Goal: Find specific page/section: Find specific page/section

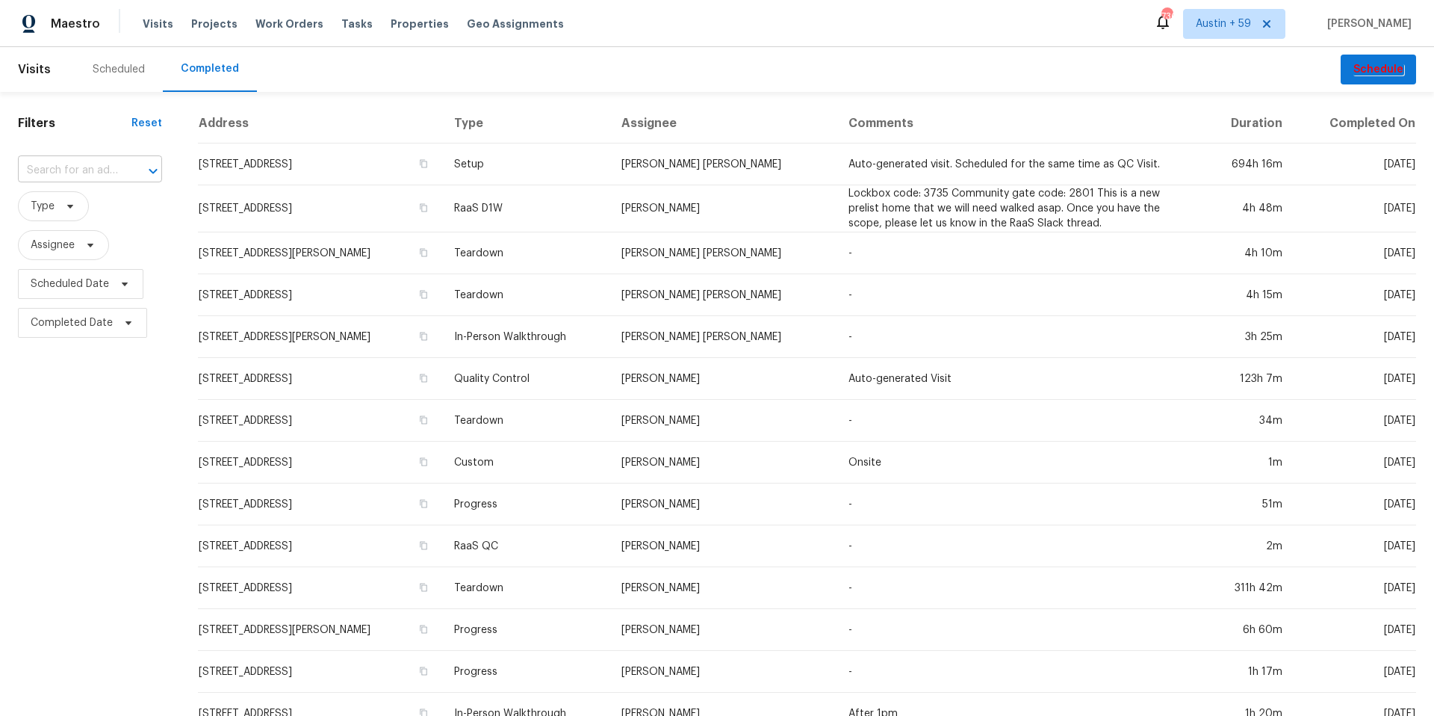
click at [79, 165] on input "text" at bounding box center [69, 170] width 102 height 23
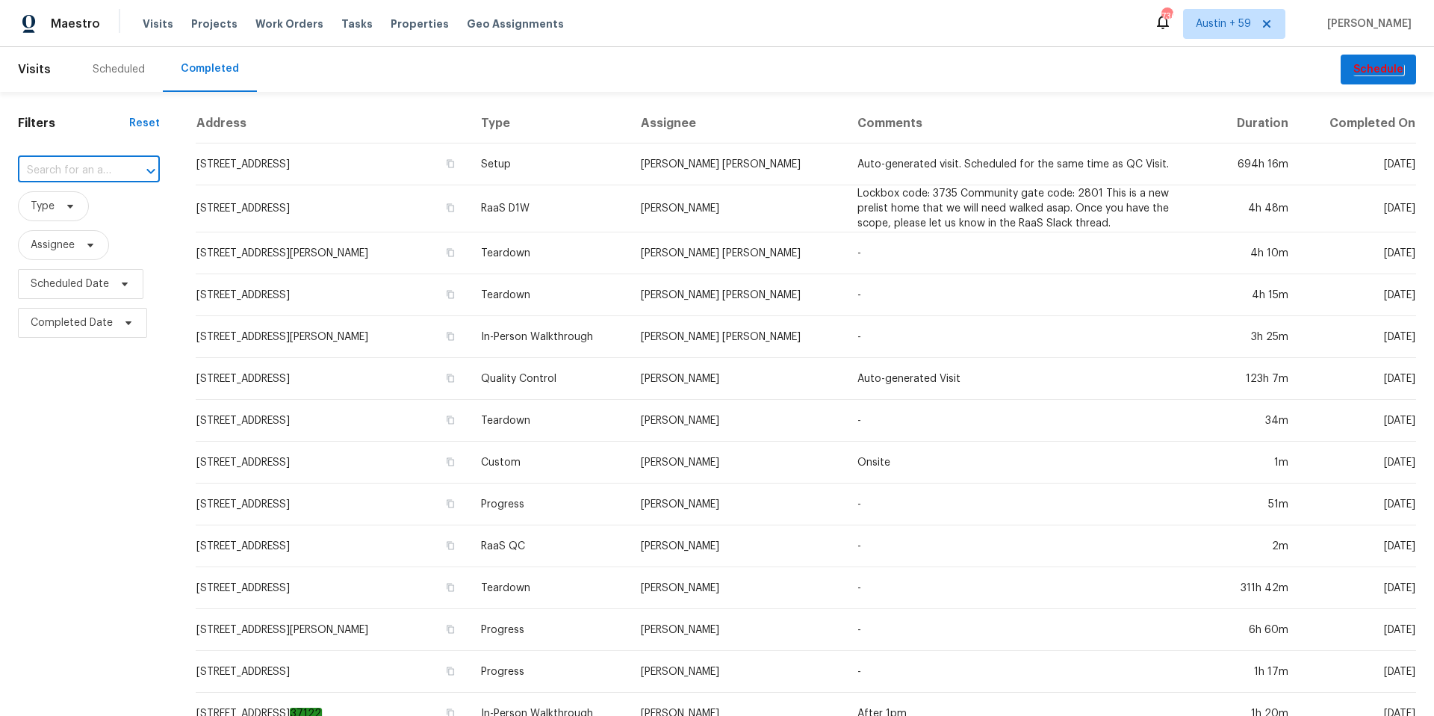
paste input "195 Sampson Ct, Covington, GA 30016"
type input "195 Sampson Ct, Covington, GA 30016"
click at [80, 207] on li "195 Sampson Ct, Covington, GA 30016" at bounding box center [89, 211] width 142 height 40
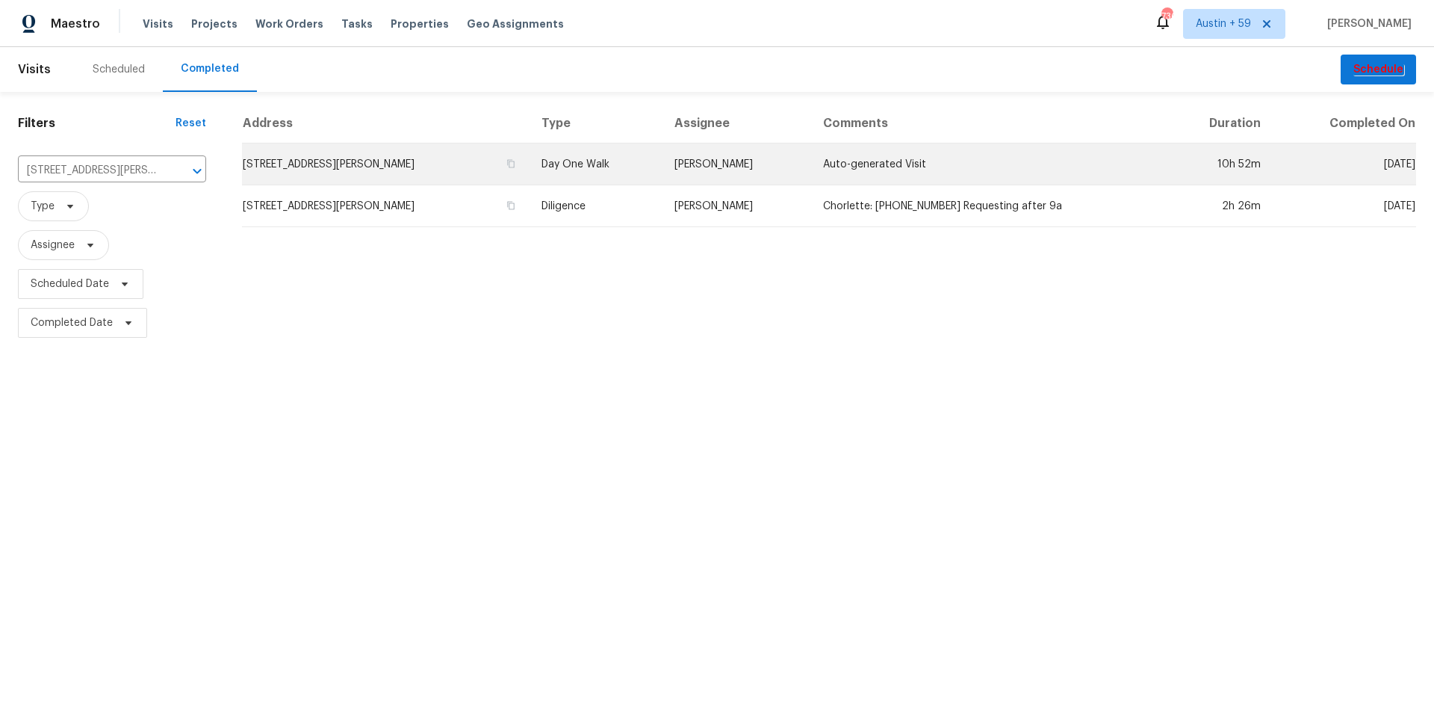
click at [379, 162] on td "195 Sampson Ct, Covington, GA 30016" at bounding box center [386, 164] width 288 height 42
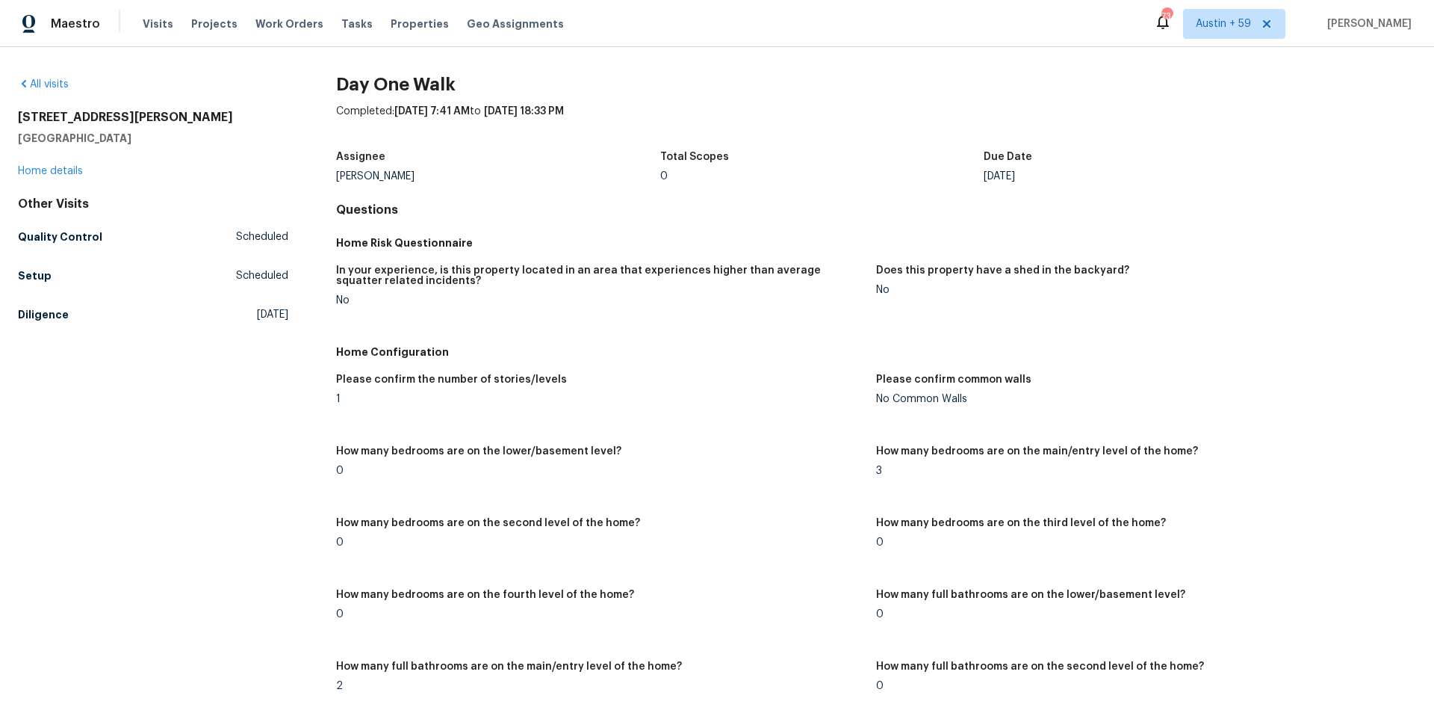
scroll to position [1925, 0]
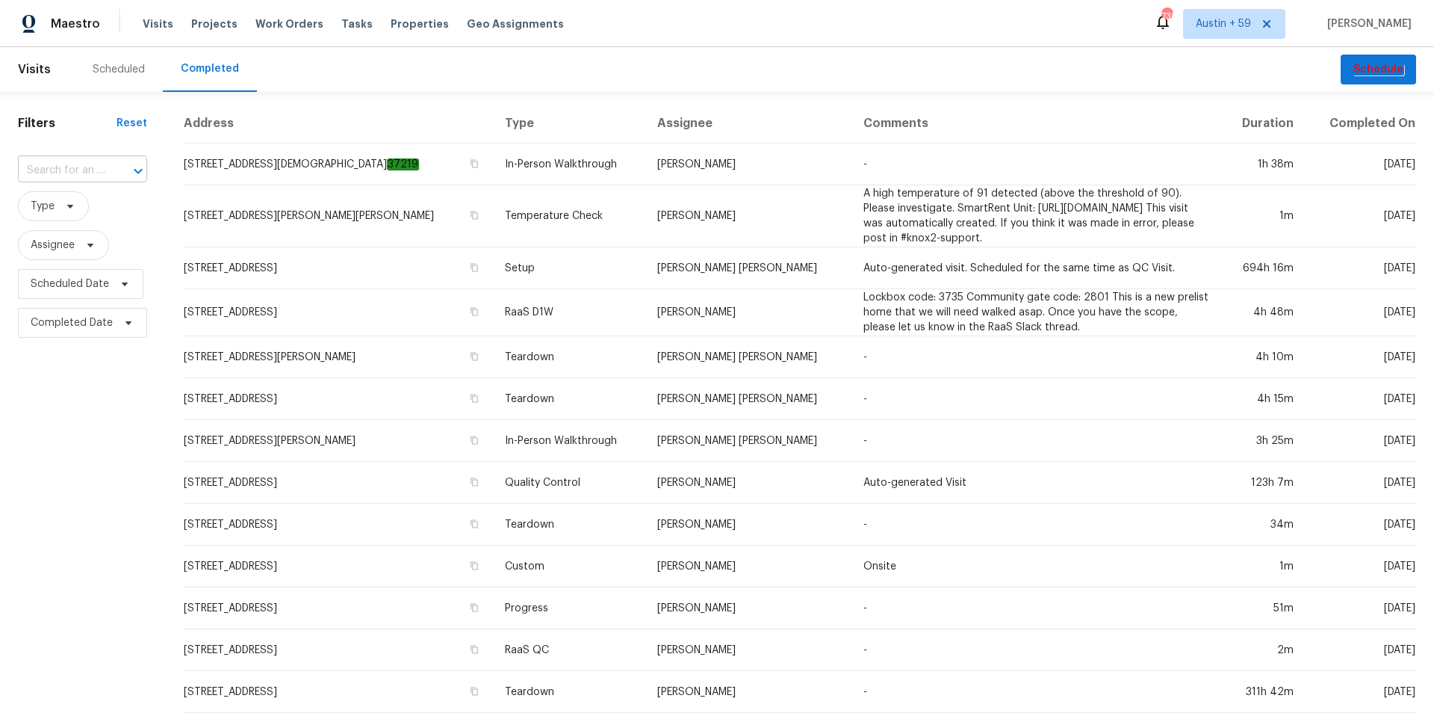
click at [50, 170] on input "text" at bounding box center [61, 170] width 87 height 23
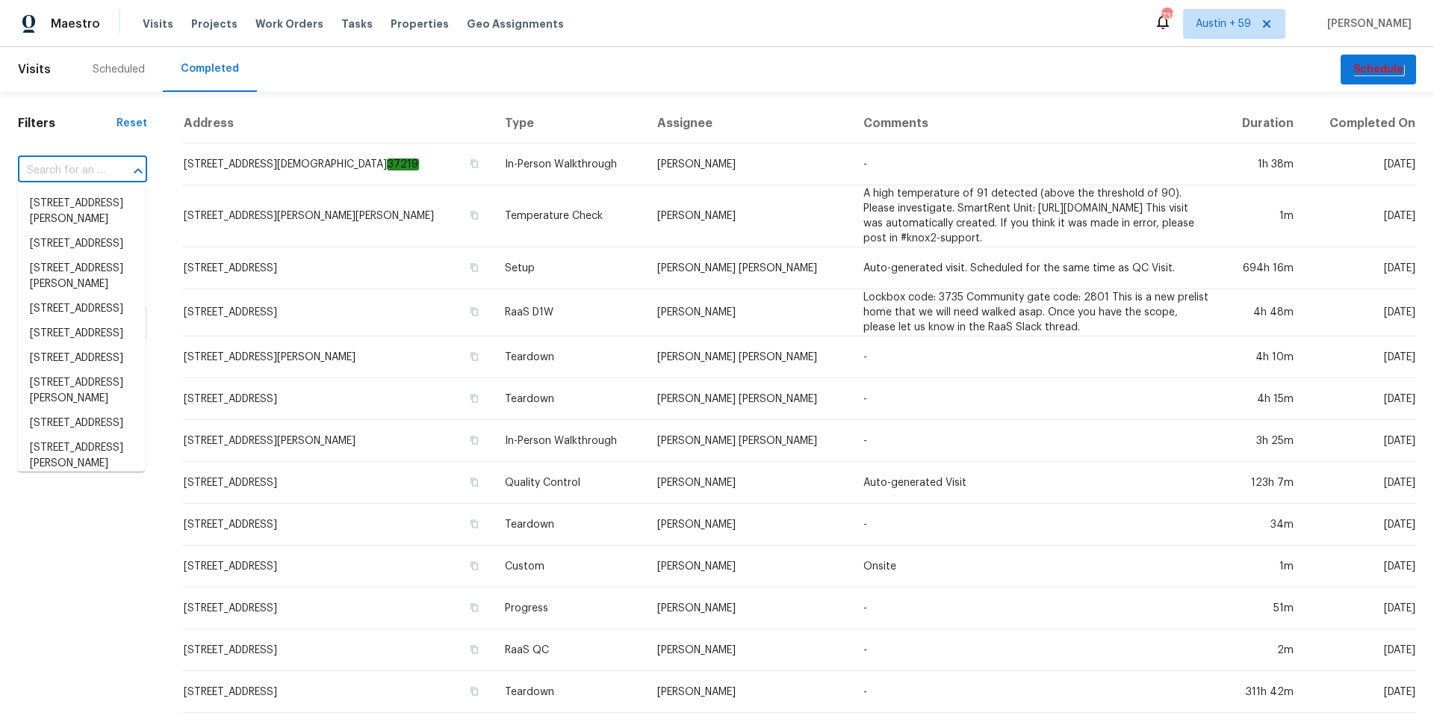
paste input "12314 Field Point Way, Spring Hill, FL 34610"
type input "12314 Field Point Way, Spring Hill, FL 34610"
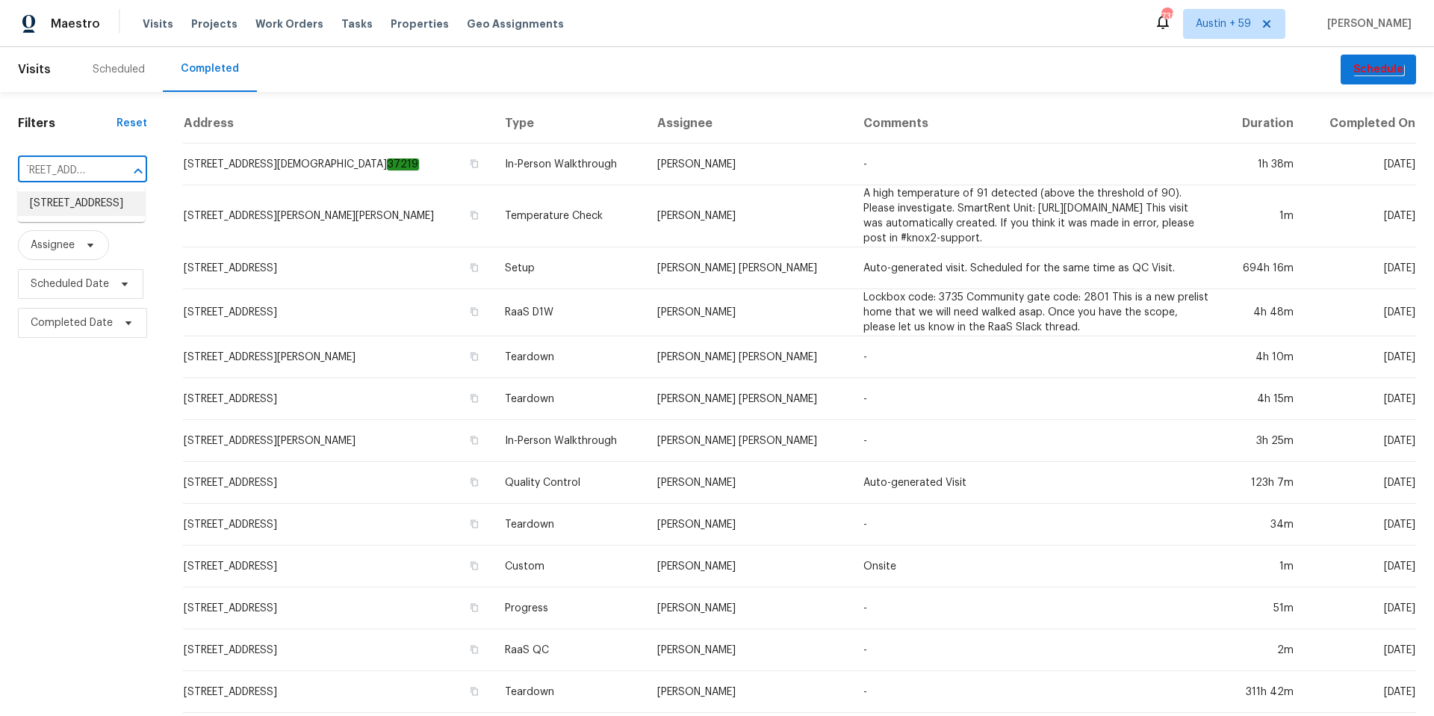
click at [81, 202] on li "12314 Field Point Way, Spring Hill, FL 34610" at bounding box center [81, 203] width 127 height 25
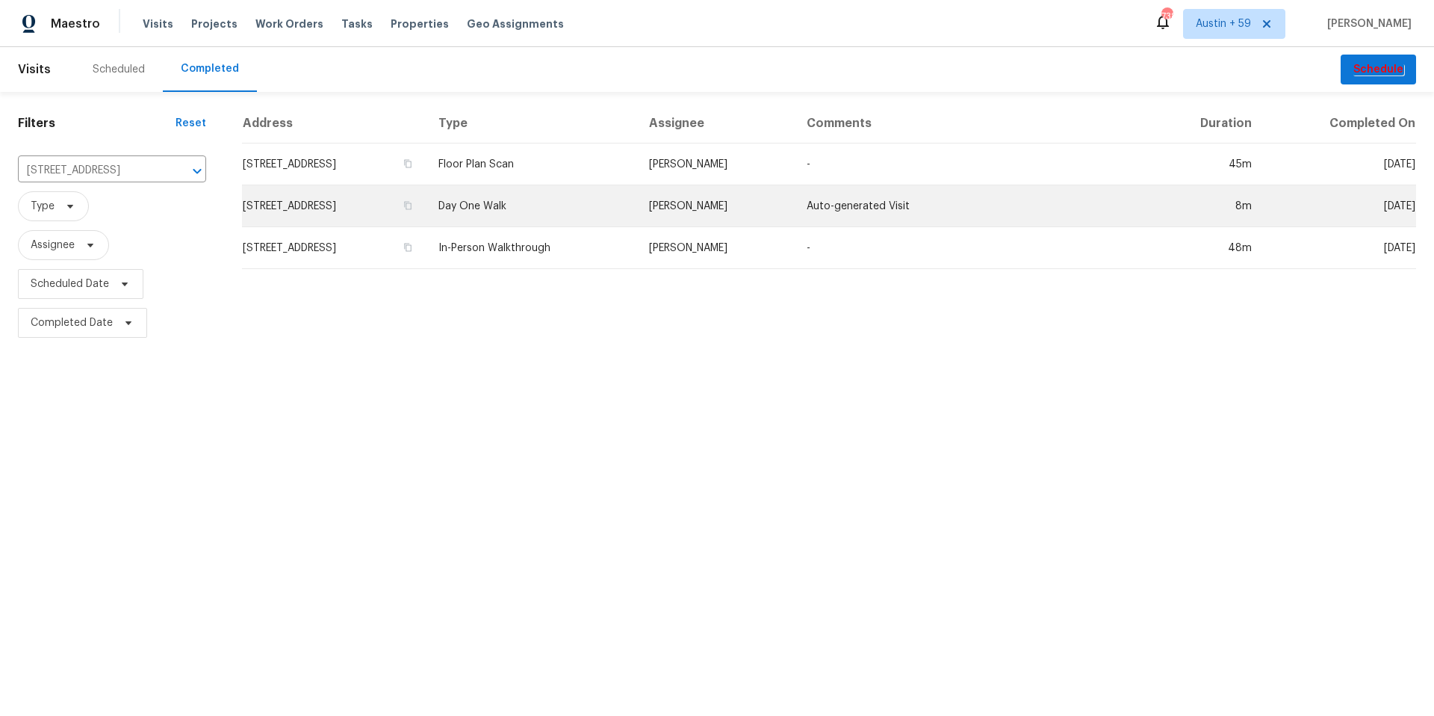
click at [607, 205] on td "Day One Walk" at bounding box center [532, 206] width 210 height 42
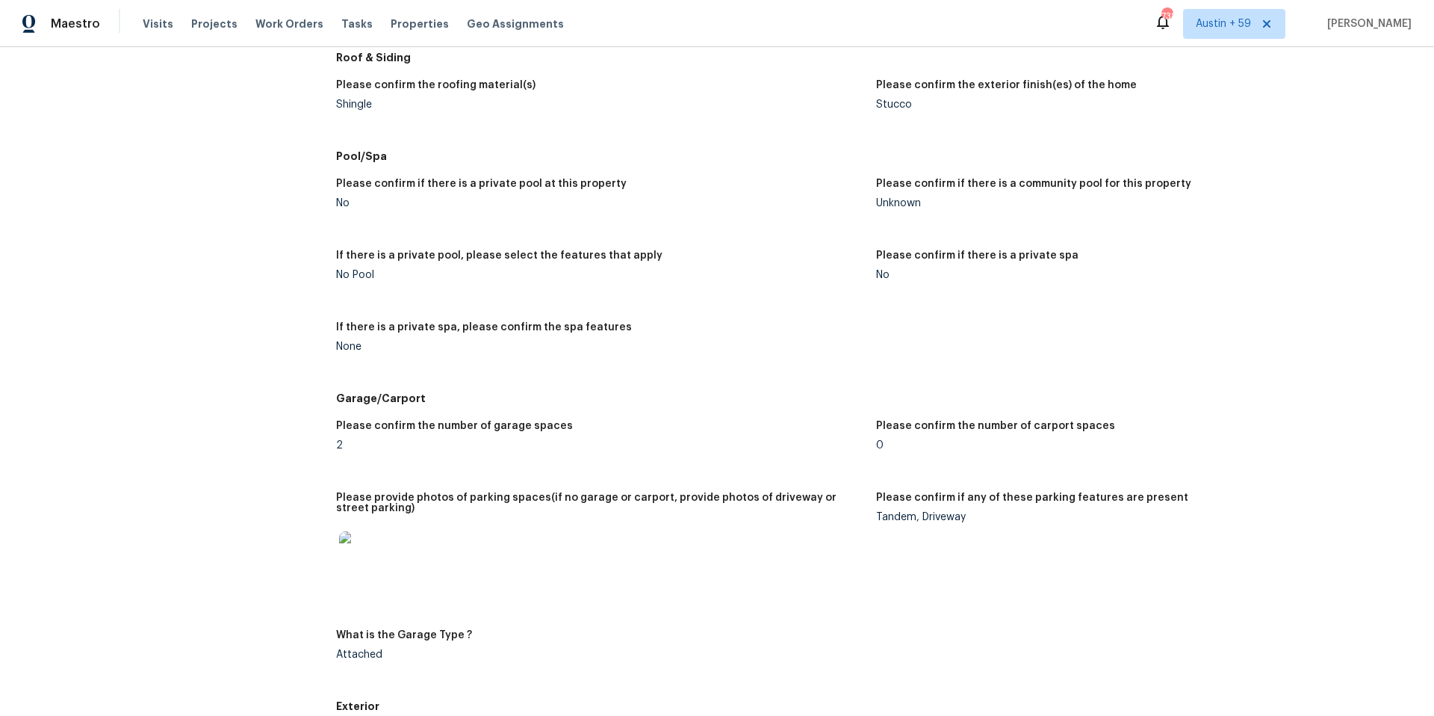
scroll to position [2113, 0]
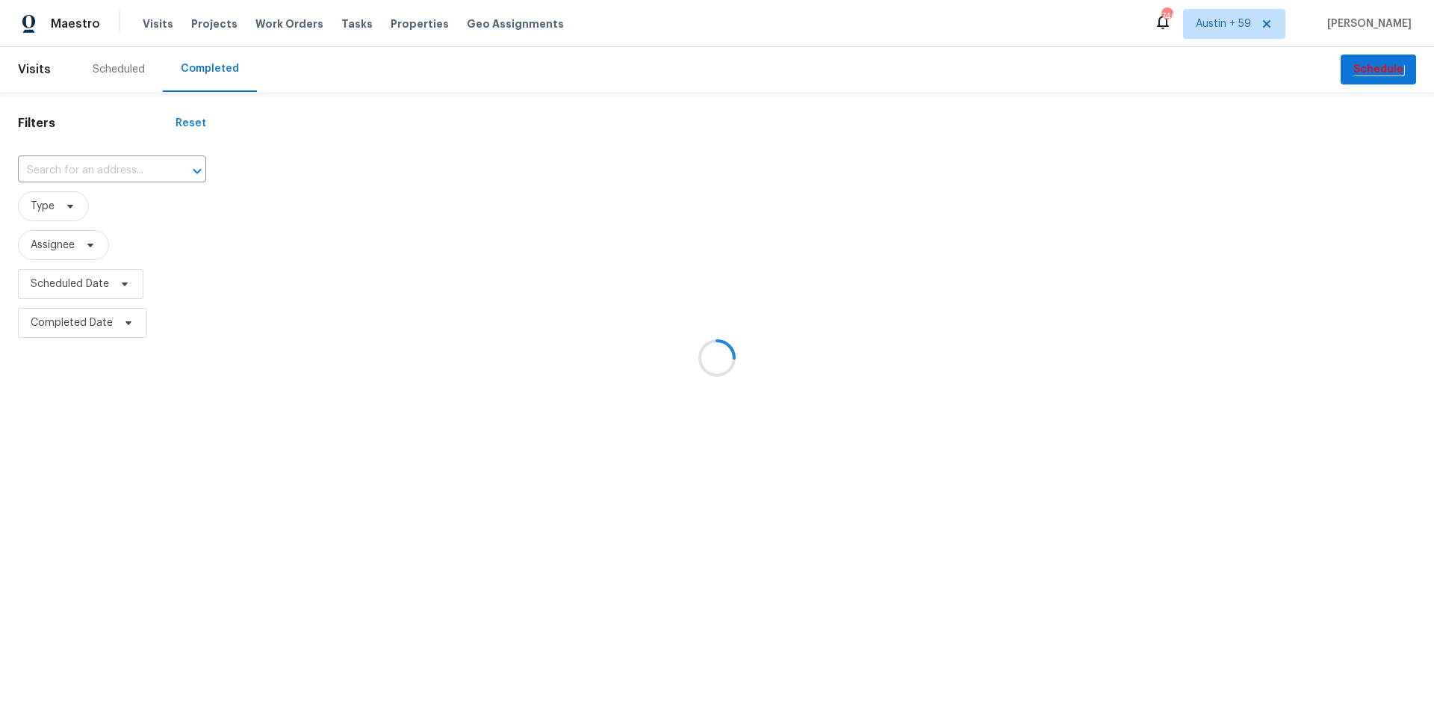
drag, startPoint x: 108, startPoint y: 185, endPoint x: 108, endPoint y: 177, distance: 8.2
click at [108, 185] on div at bounding box center [717, 358] width 1434 height 716
click at [108, 173] on div at bounding box center [717, 358] width 1434 height 716
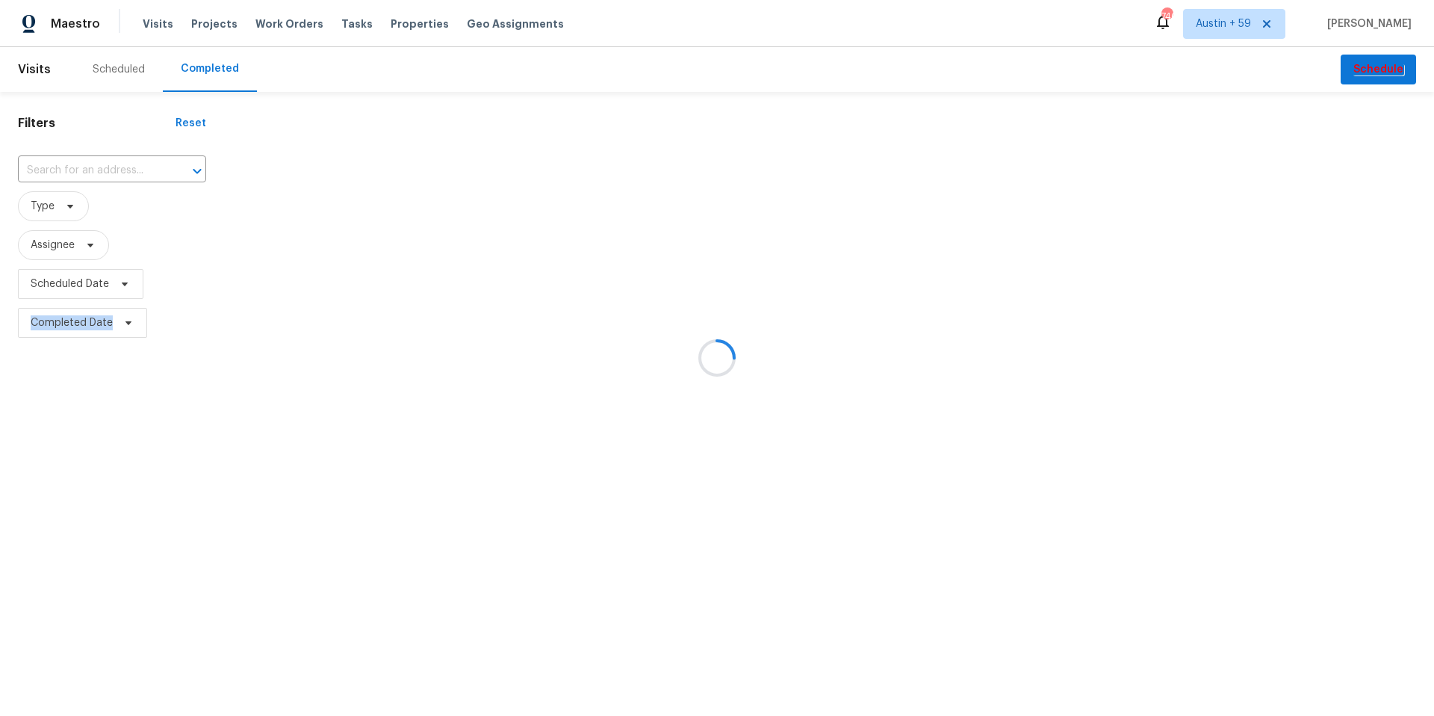
click at [108, 173] on div at bounding box center [717, 358] width 1434 height 716
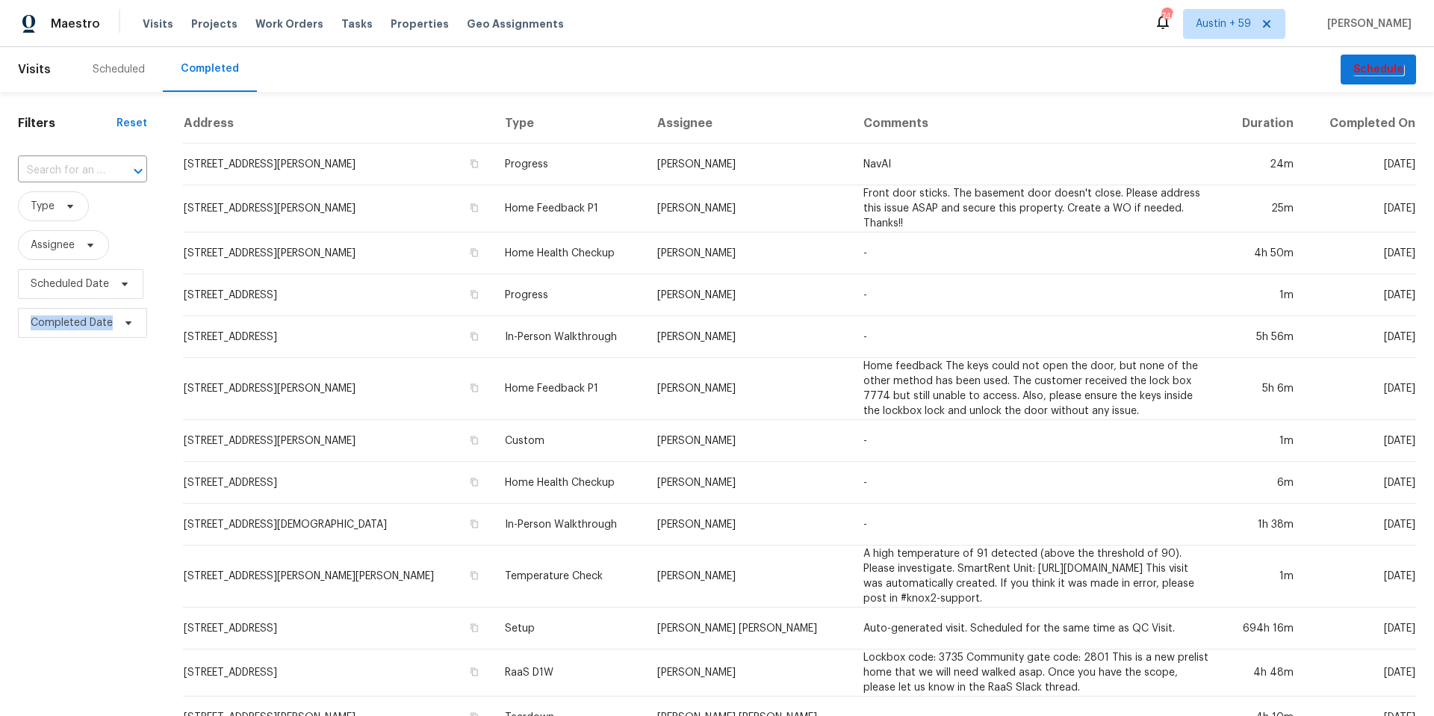
click at [108, 173] on div at bounding box center [127, 171] width 39 height 21
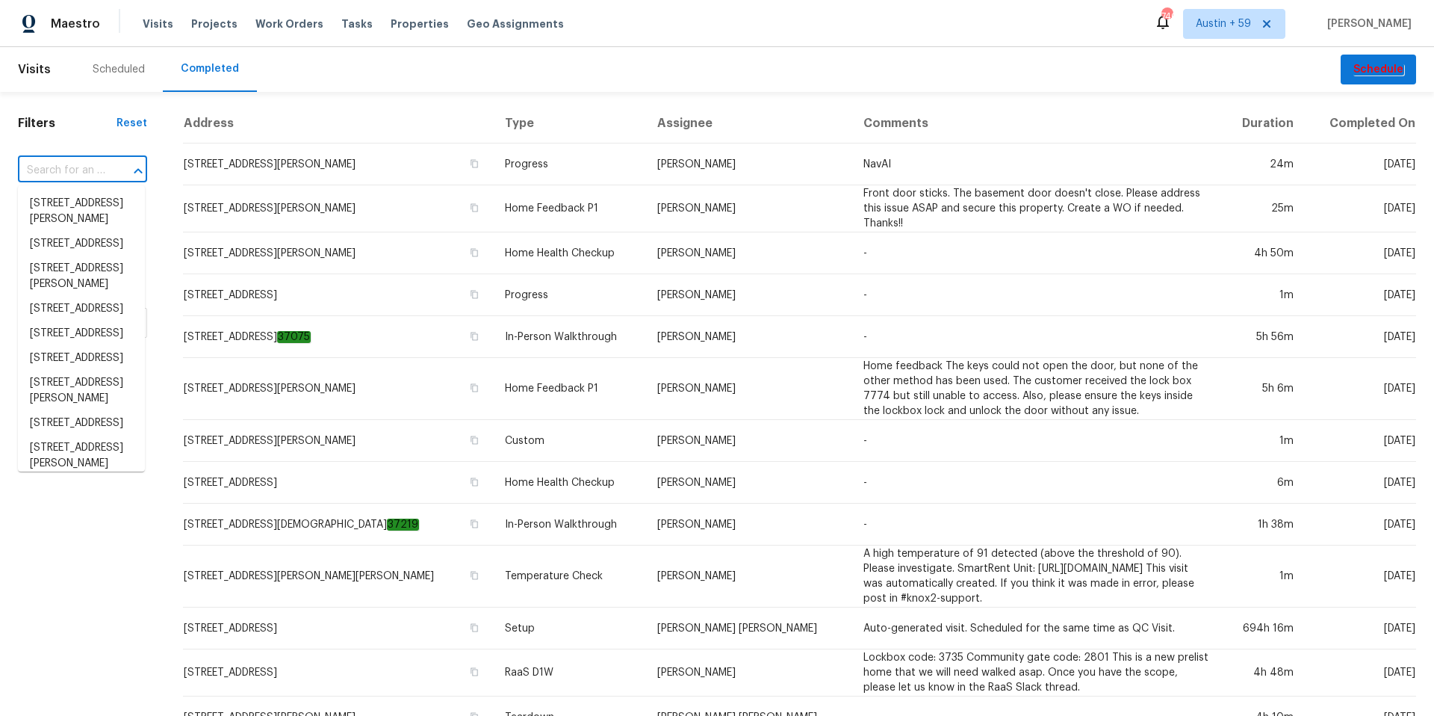
click at [108, 173] on div at bounding box center [127, 171] width 39 height 21
paste input "3915 Cameron Run Ln, Matthews, NC 28105"
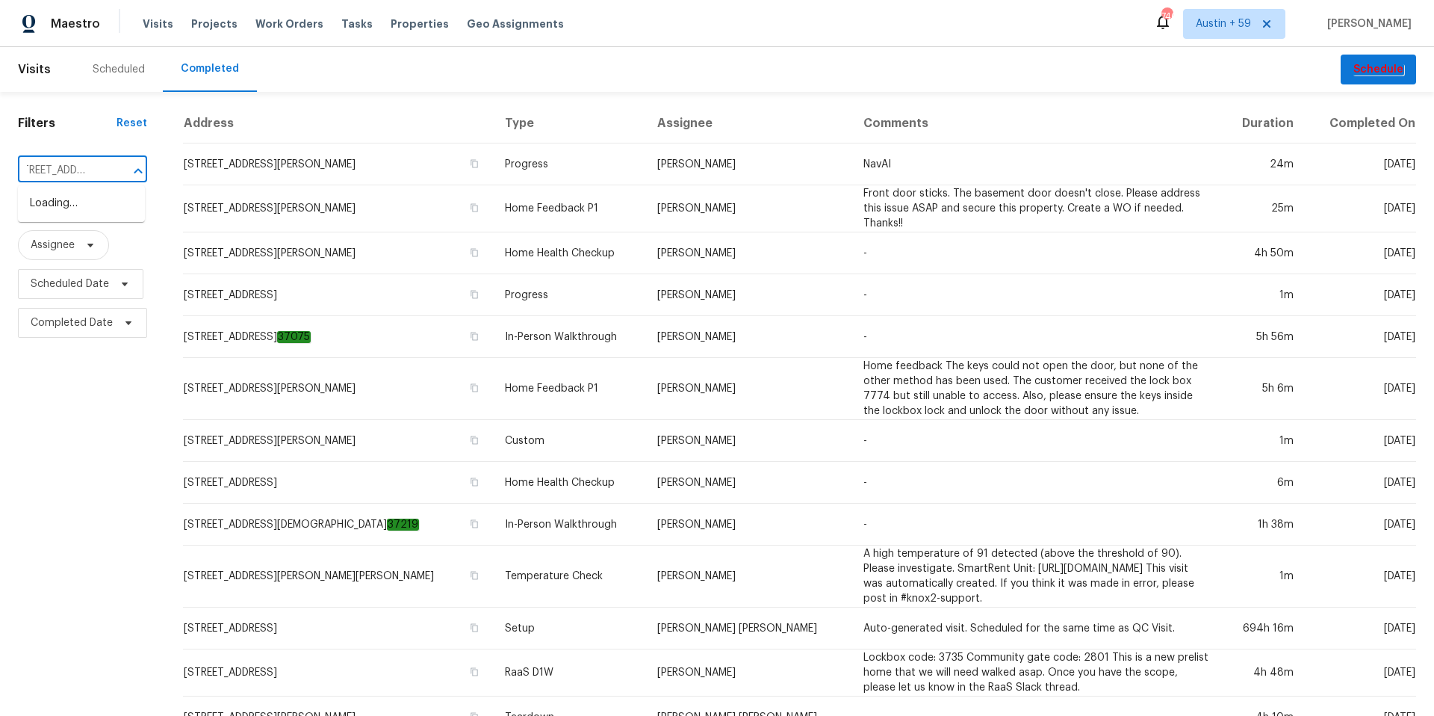
type input "3915 Cameron Run Ln, Matthews, NC 28105"
click at [56, 205] on li "3915 Cameron Run Ln, Matthews, NC 28105" at bounding box center [81, 203] width 127 height 25
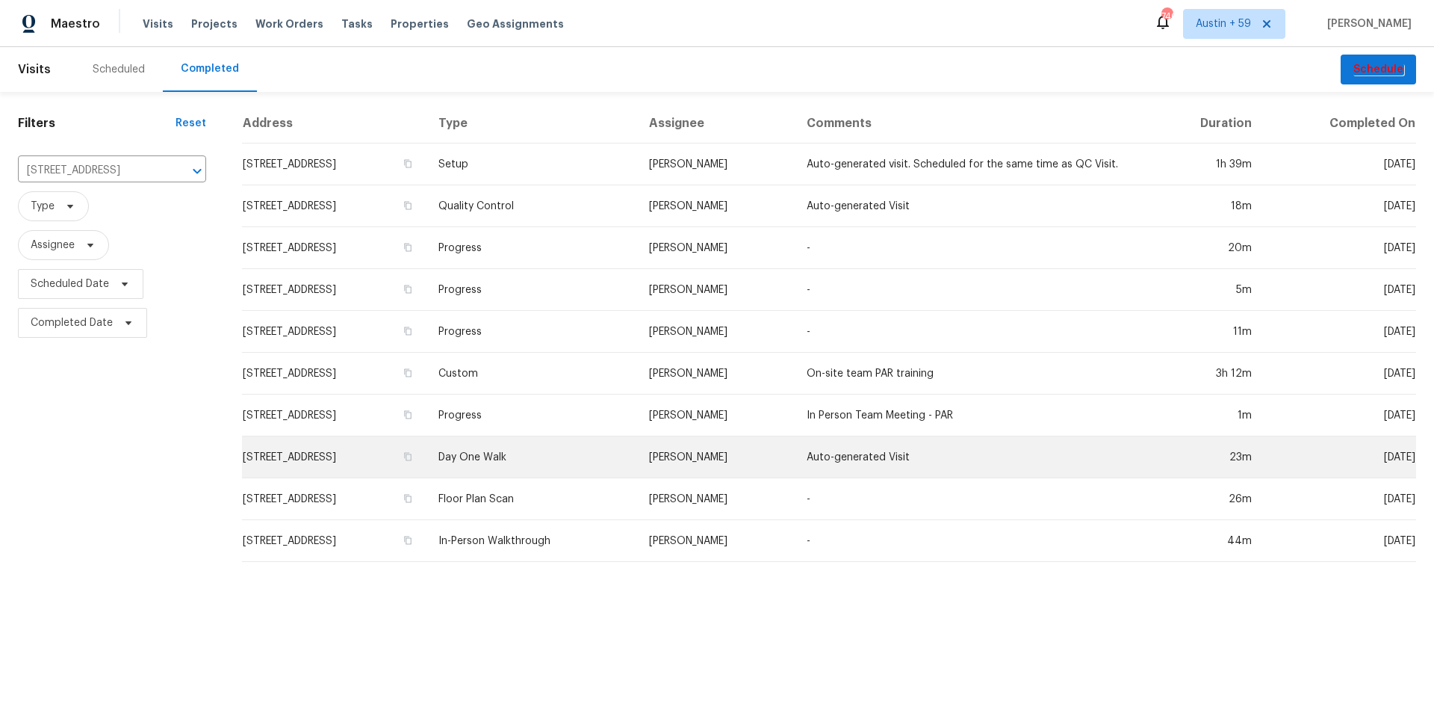
click at [405, 457] on td "3915 Cameron Run Ln, Matthews, NC 28105" at bounding box center [334, 457] width 185 height 42
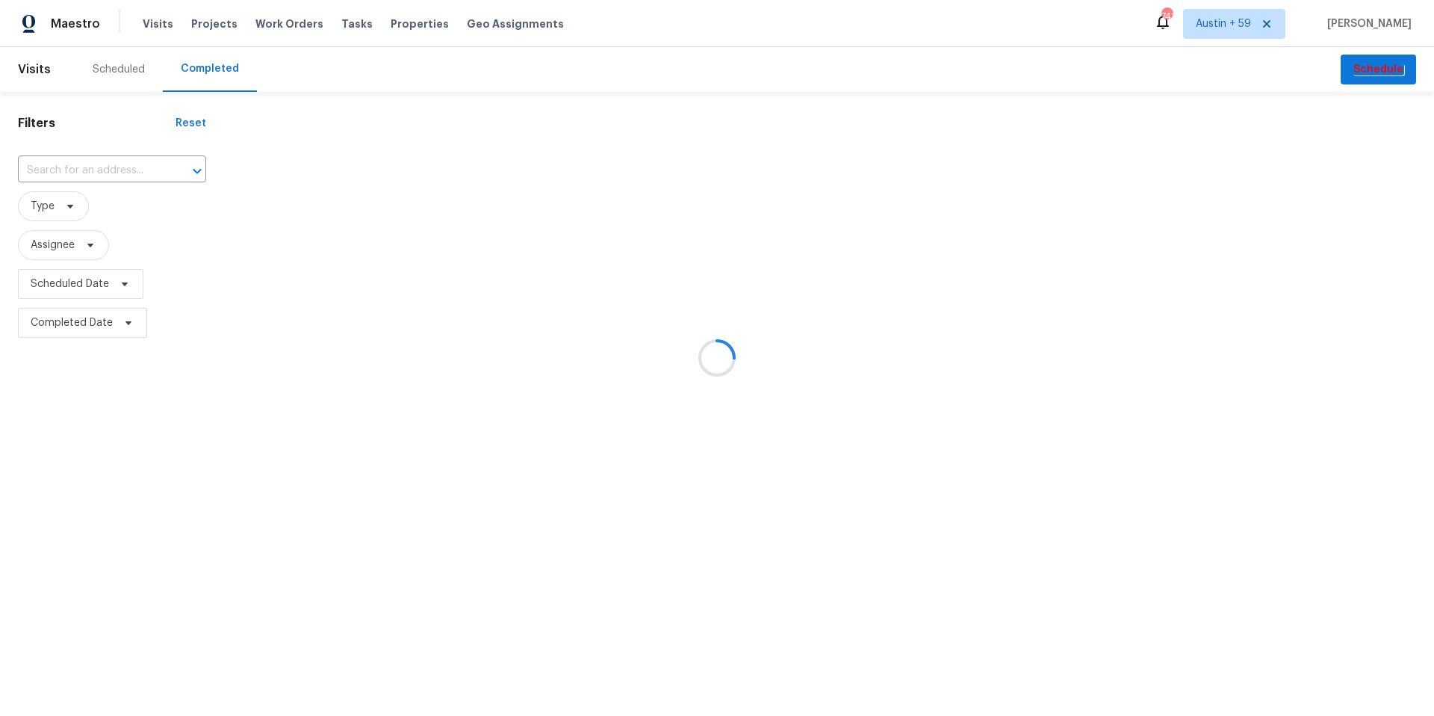
click at [113, 162] on div at bounding box center [717, 358] width 1434 height 716
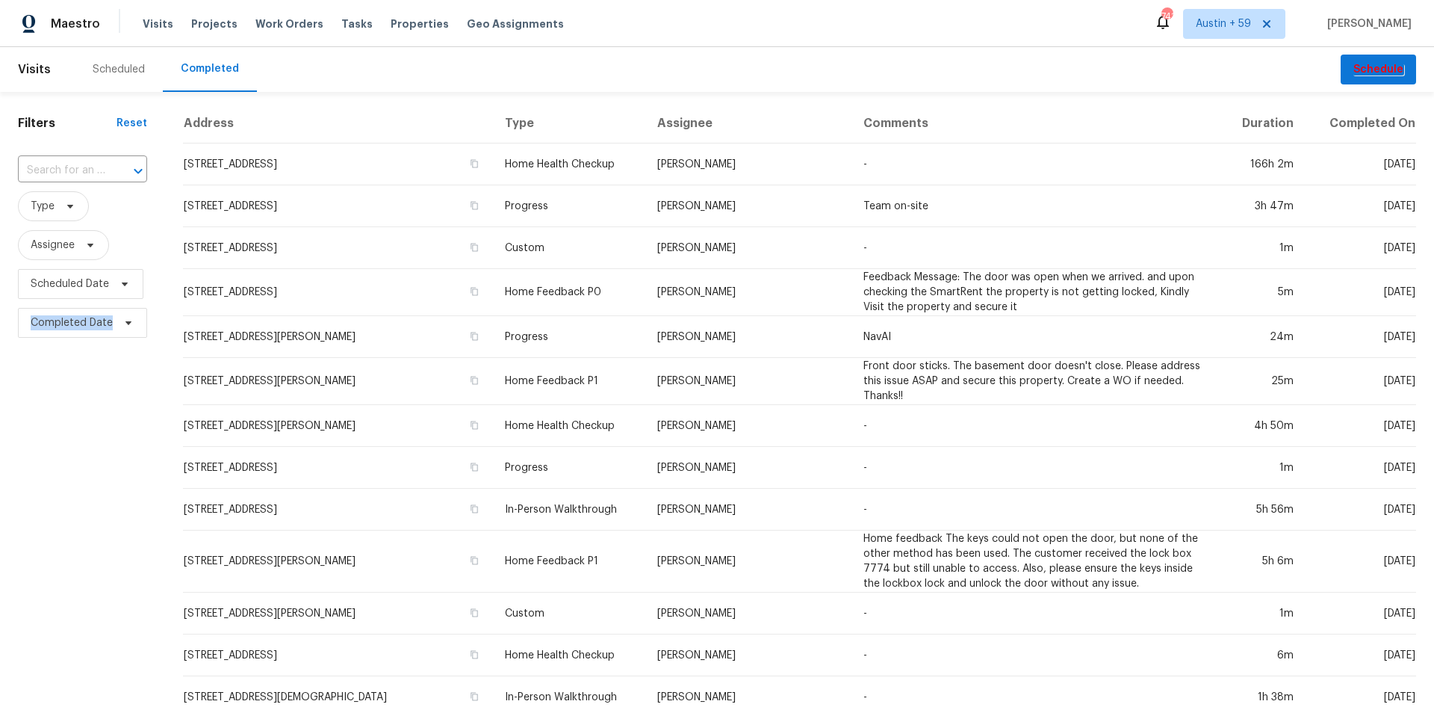
click at [113, 162] on div at bounding box center [127, 171] width 39 height 21
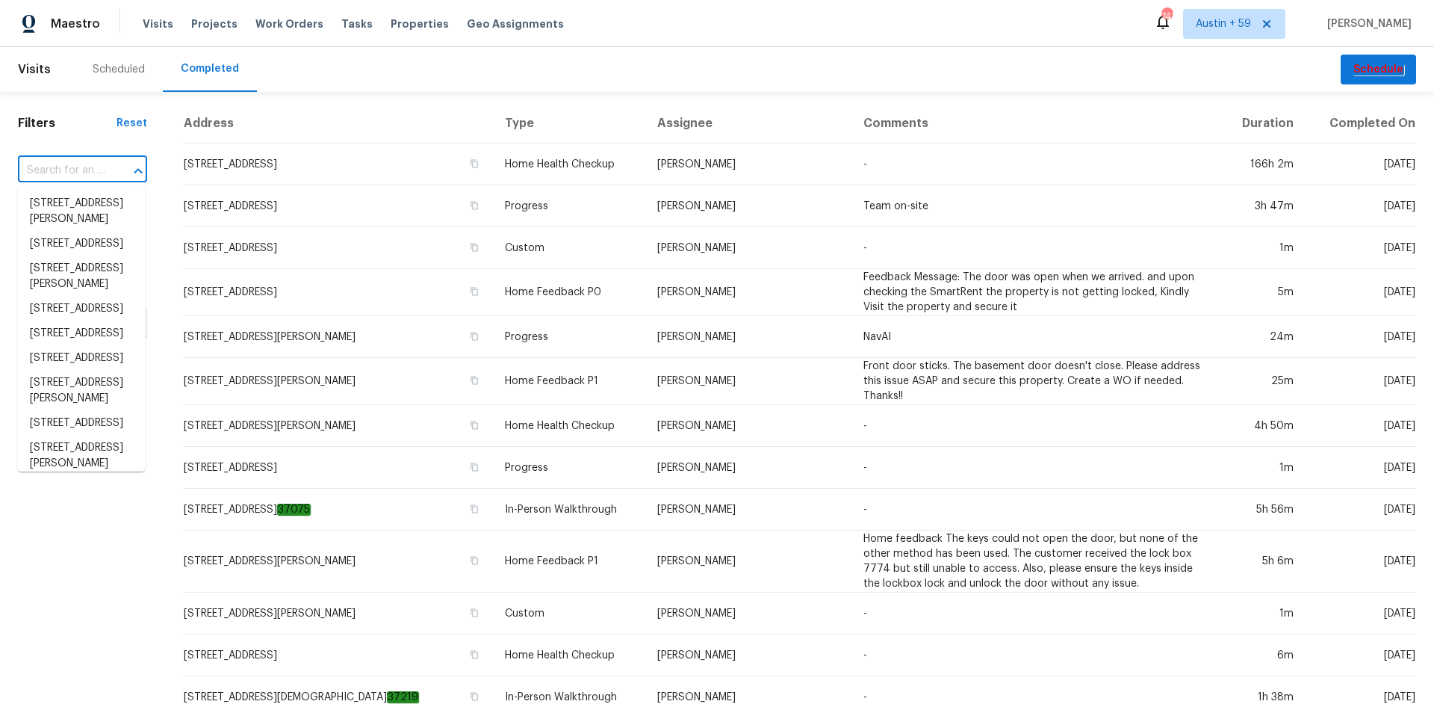
paste input "8090 W 68th Ave, Arvada, CO 80004"
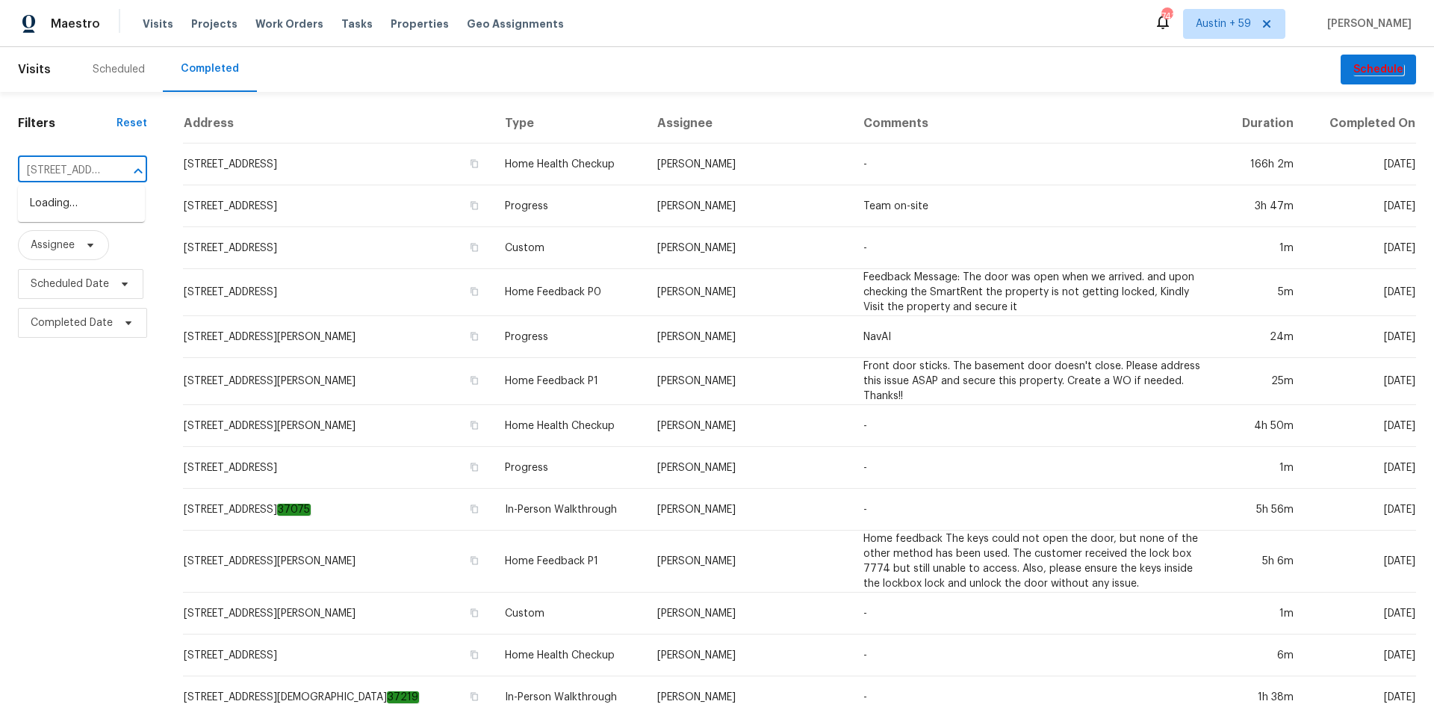
scroll to position [0, 108]
type input "8090 W 68th Ave, Arvada, CO 80004"
click at [71, 192] on li "8090 W 68th Ave, Arvada, CO 80004" at bounding box center [81, 203] width 127 height 25
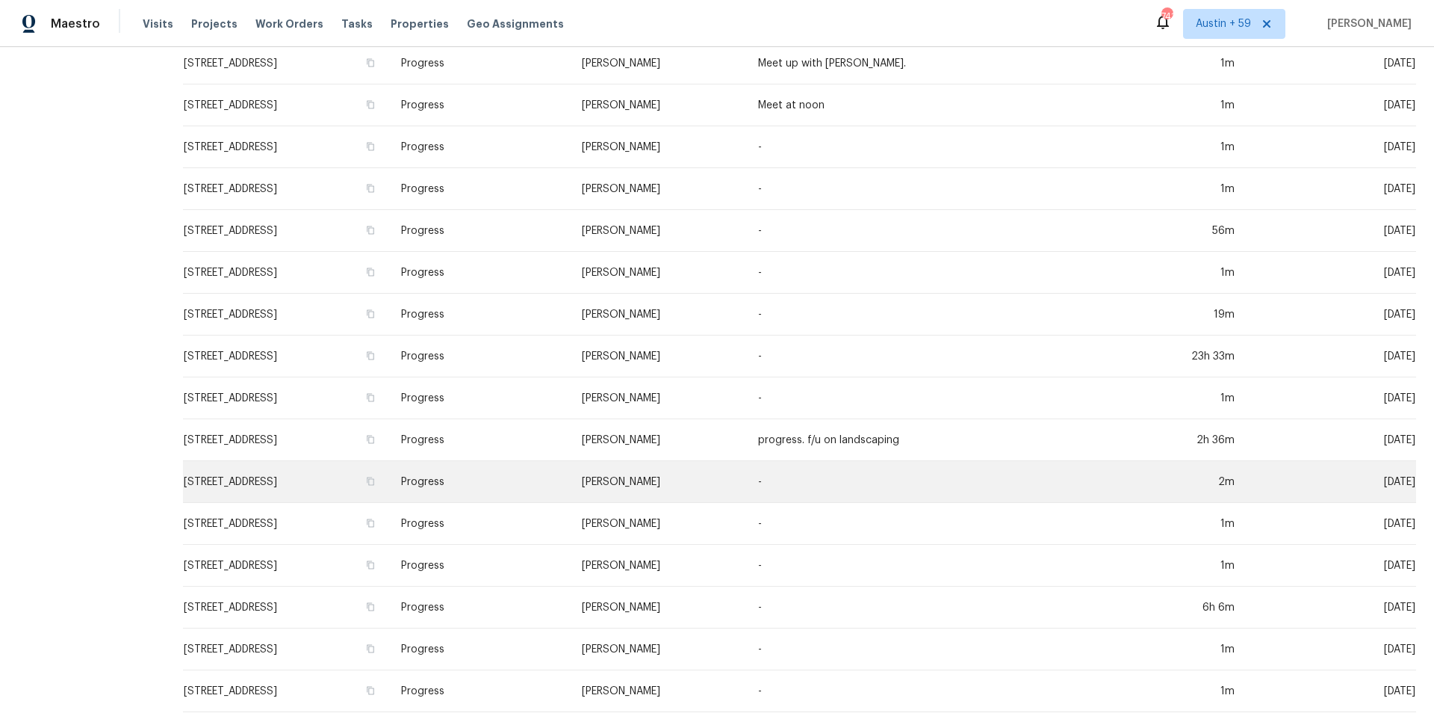
scroll to position [339, 0]
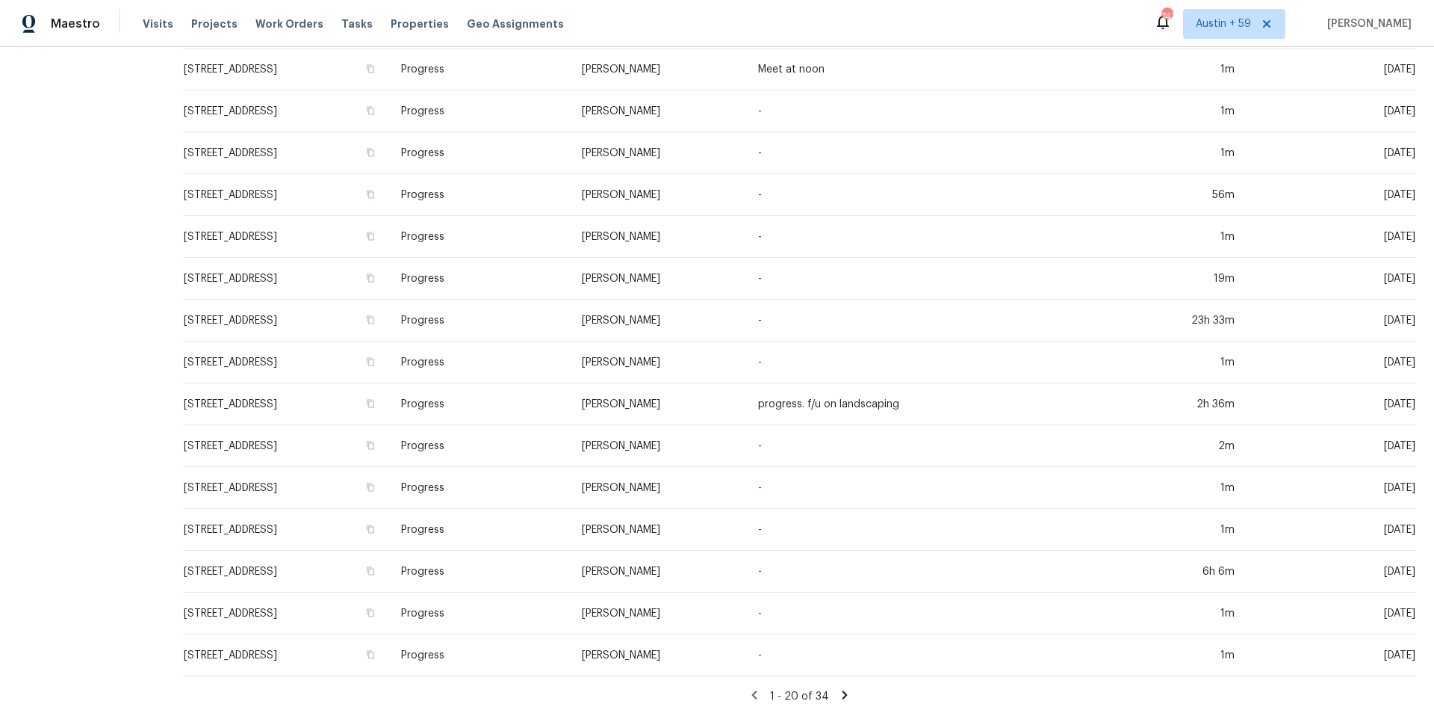
click at [839, 694] on icon at bounding box center [844, 694] width 13 height 13
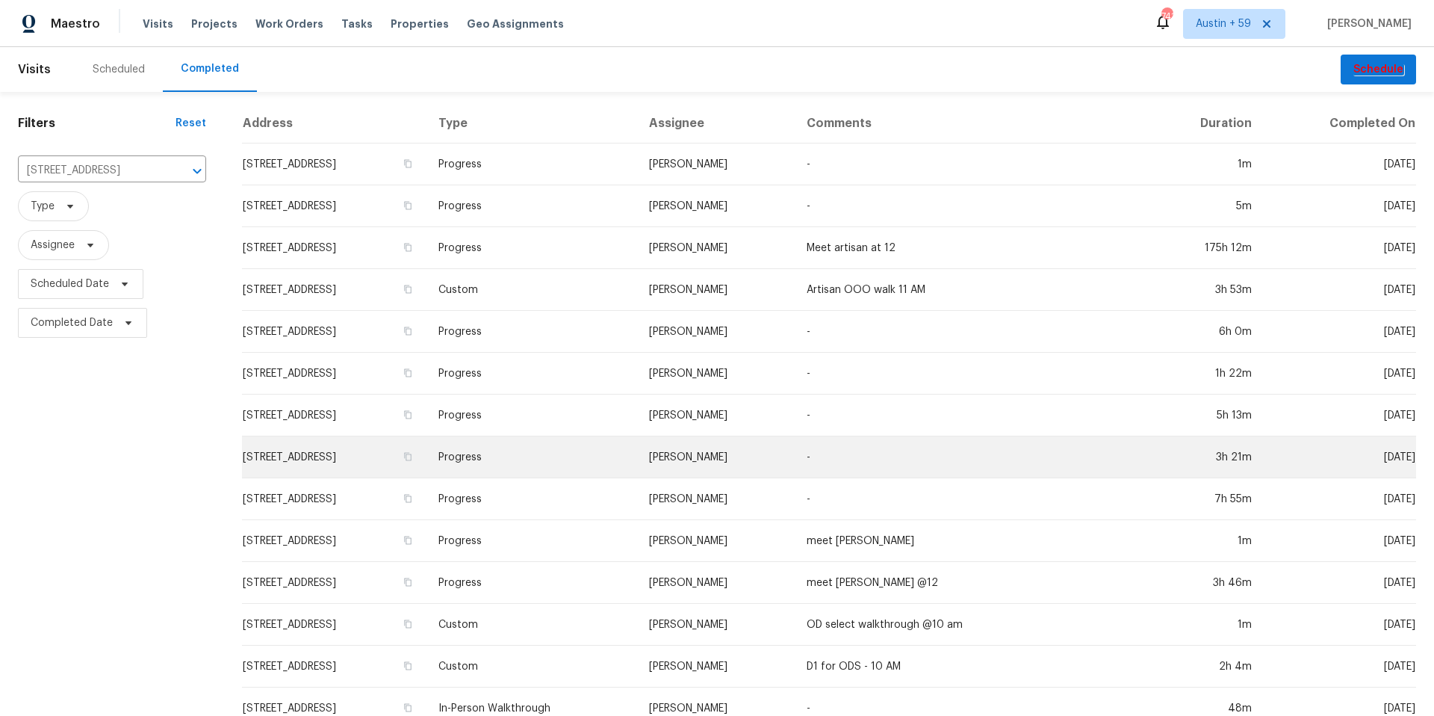
scroll to position [53, 0]
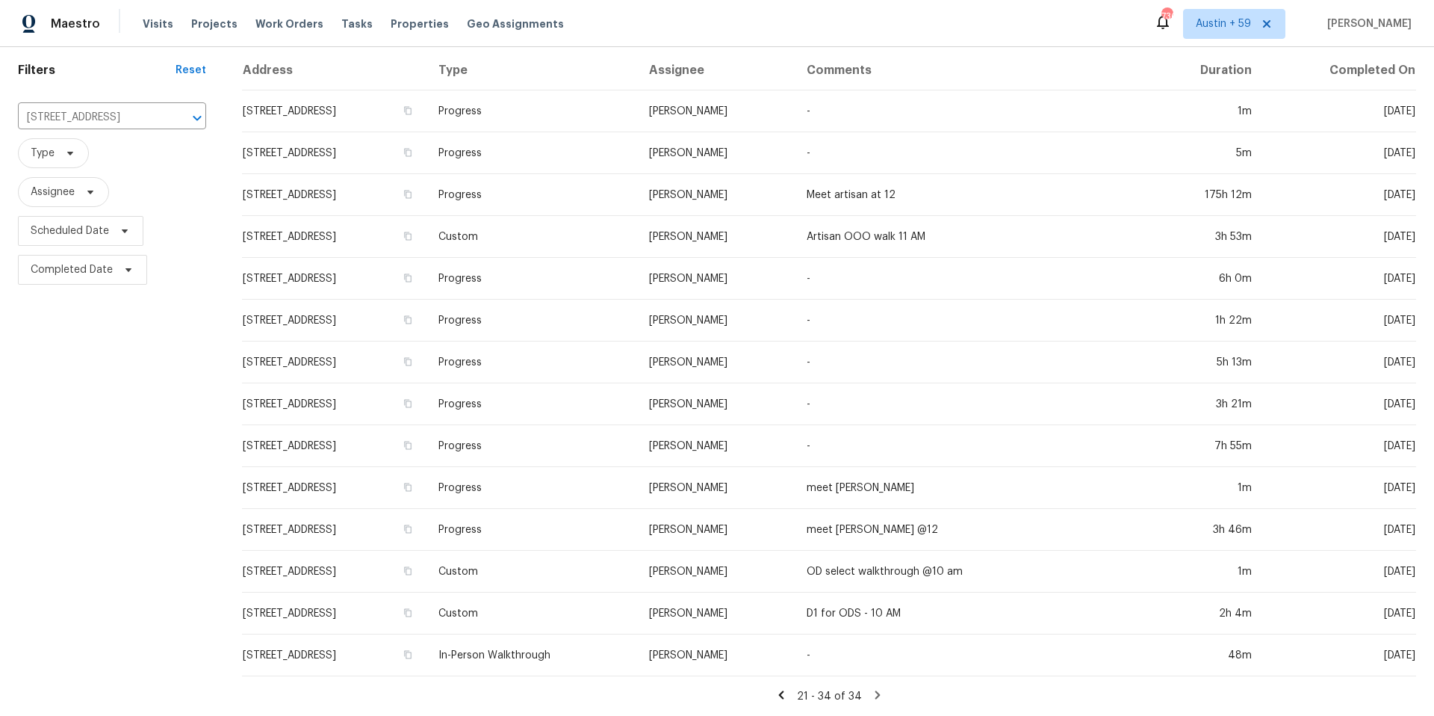
click at [876, 695] on icon at bounding box center [877, 694] width 5 height 8
click at [783, 693] on icon at bounding box center [780, 694] width 5 height 8
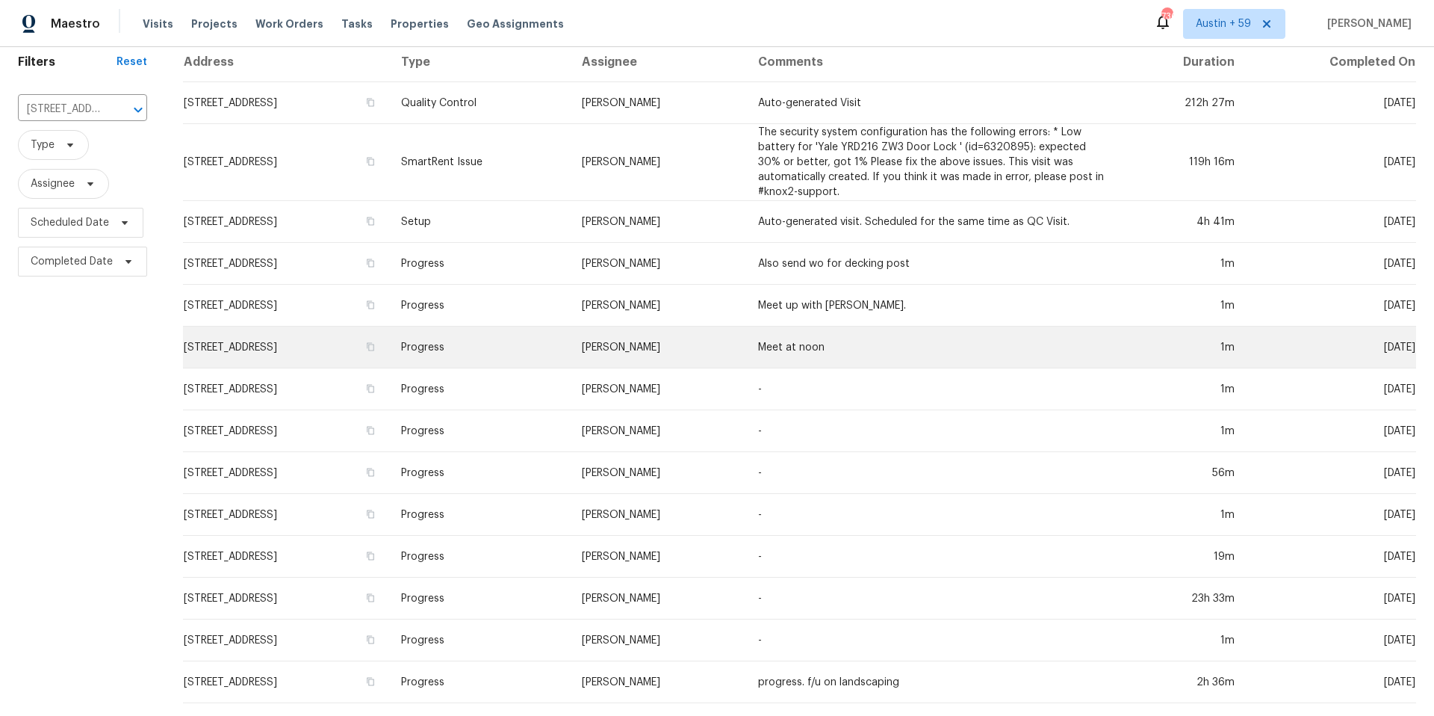
scroll to position [0, 0]
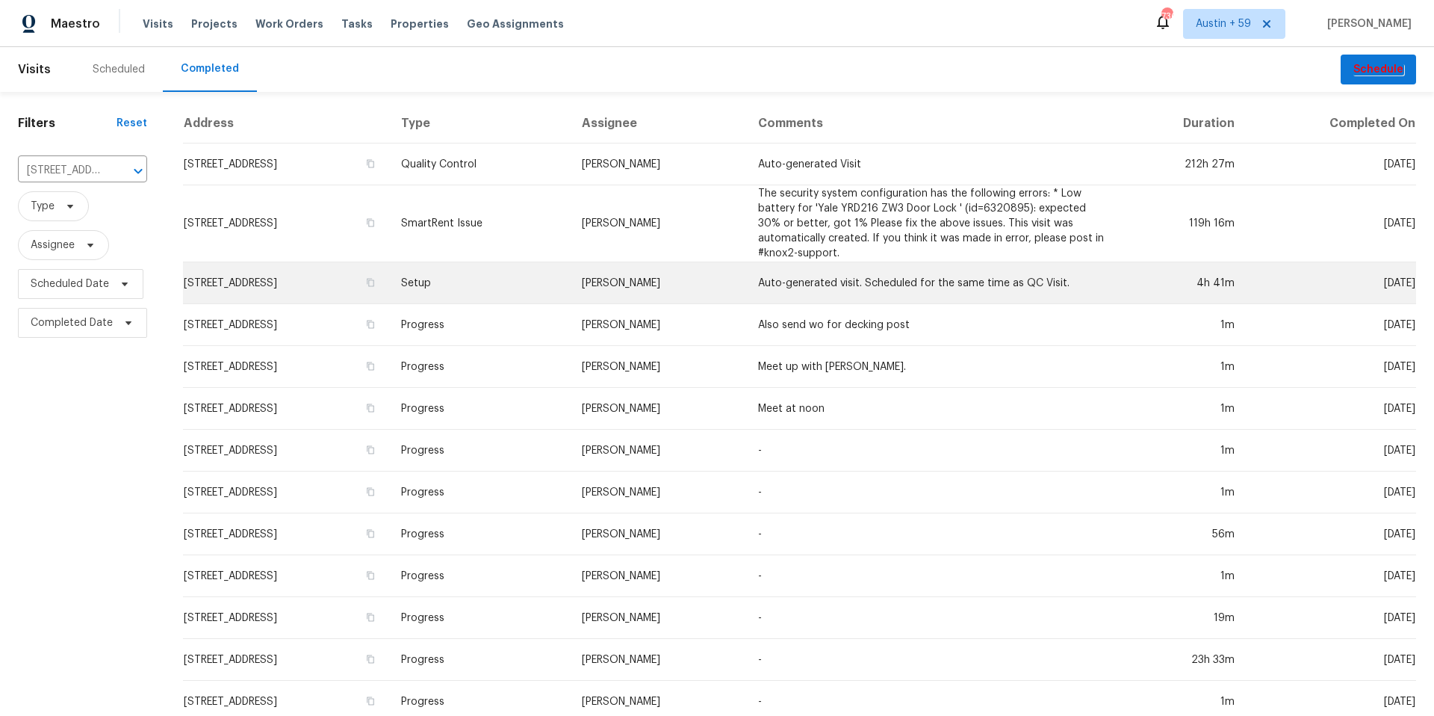
click at [496, 282] on td "Setup" at bounding box center [480, 283] width 182 height 42
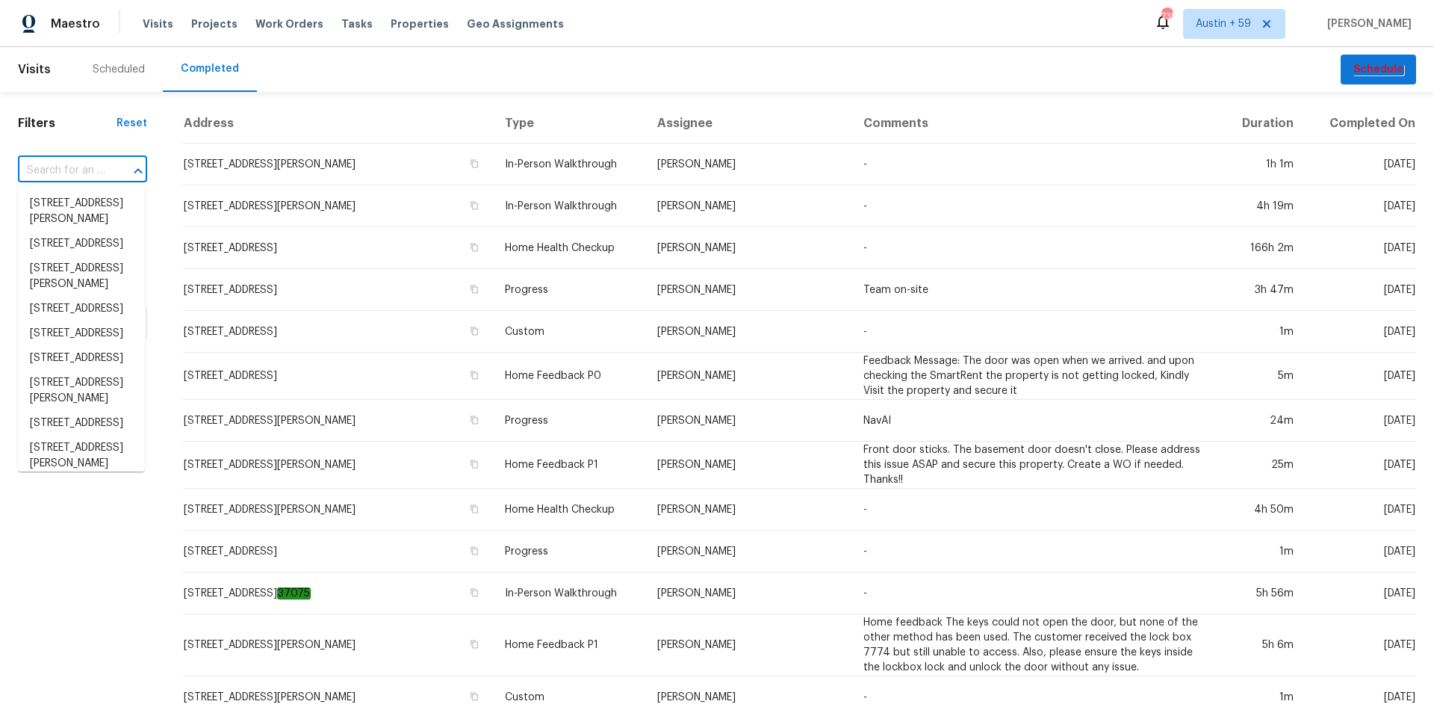
click at [68, 167] on input "text" at bounding box center [61, 170] width 87 height 23
paste input "4309 Elmwood Ct, Granbury, TX 76049"
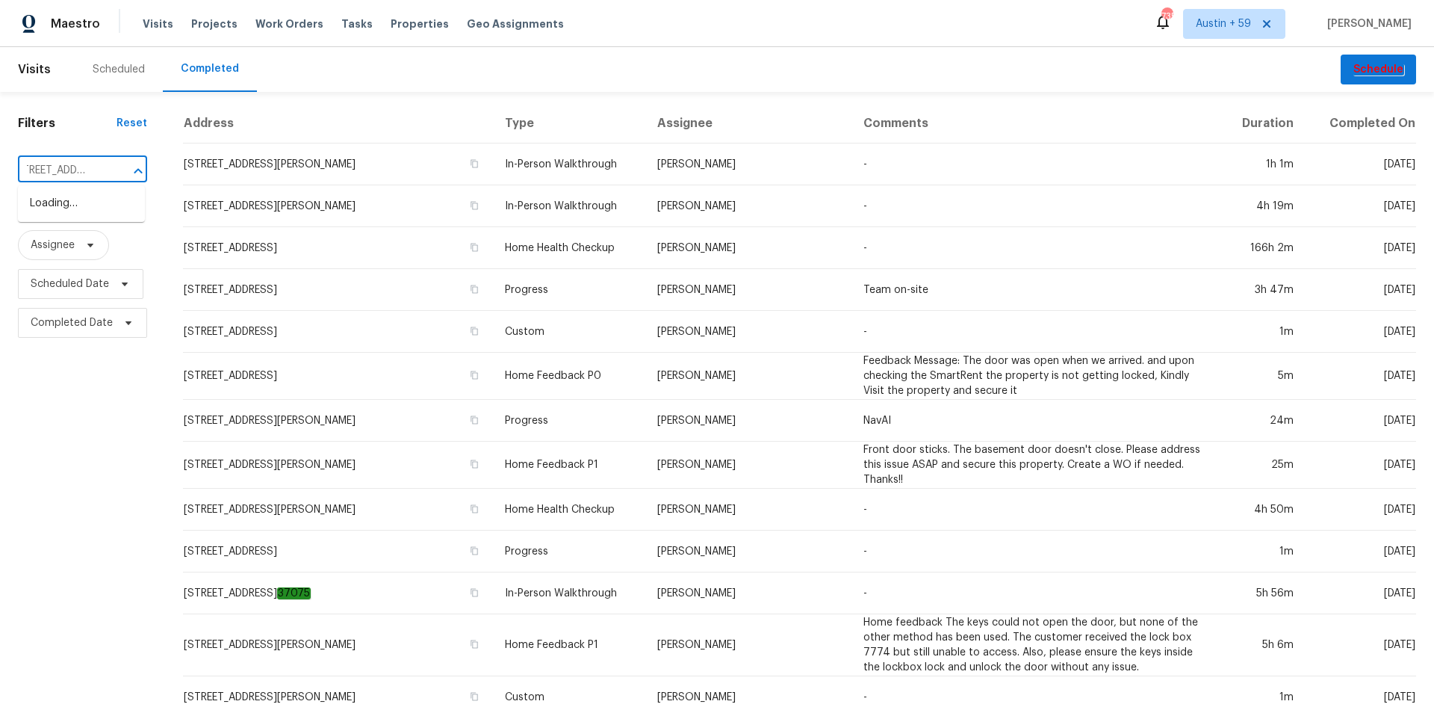
type input "4309 Elmwood Ct, Granbury, TX 76049"
click at [87, 212] on li "4309 Elmwood Ct, Granbury, TX 76049" at bounding box center [81, 203] width 127 height 25
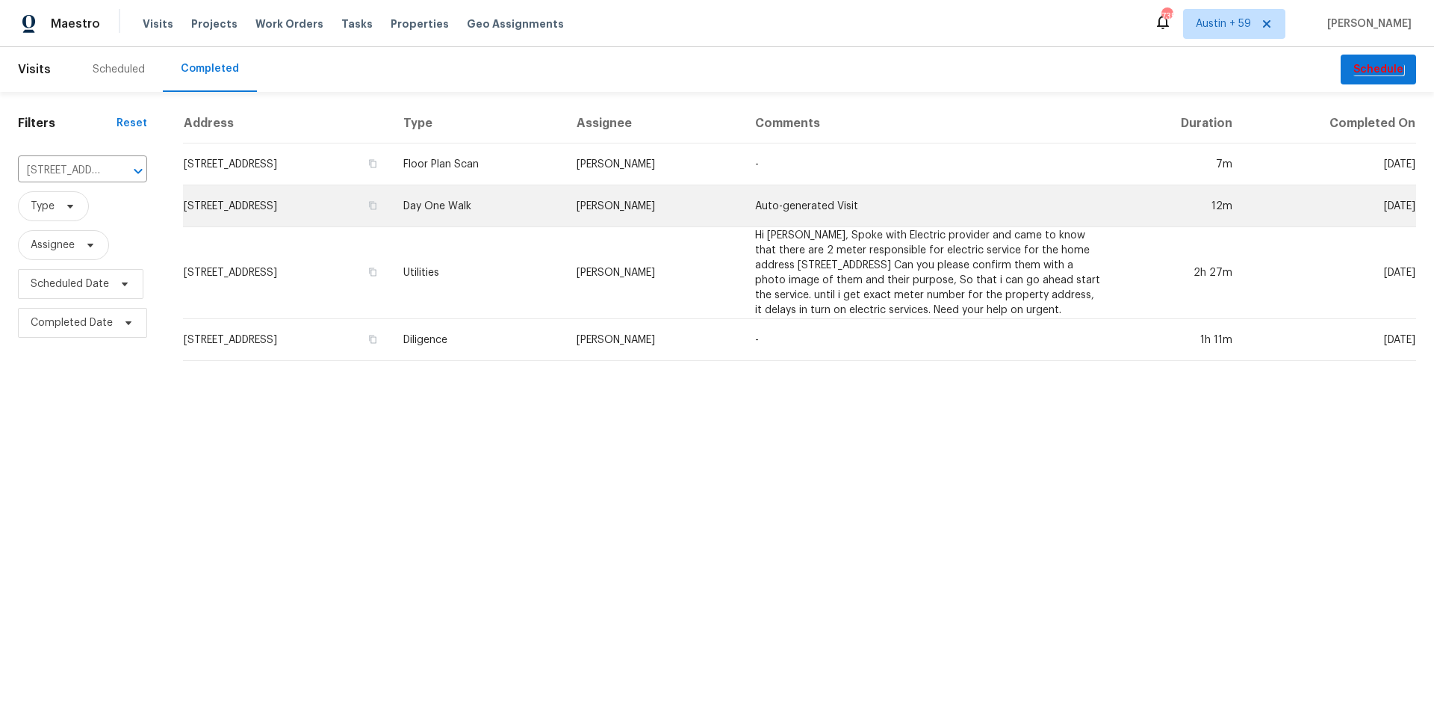
click at [553, 212] on td "Day One Walk" at bounding box center [477, 206] width 173 height 42
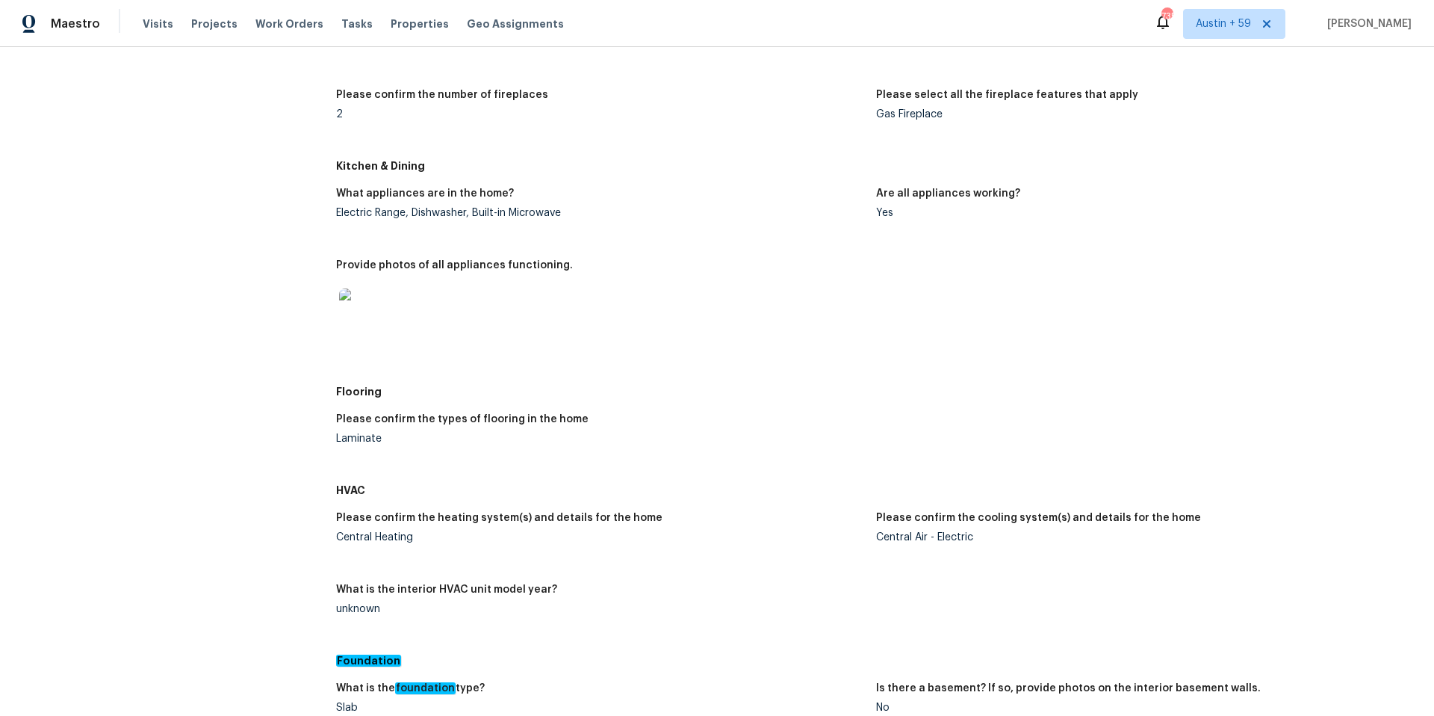
scroll to position [1277, 0]
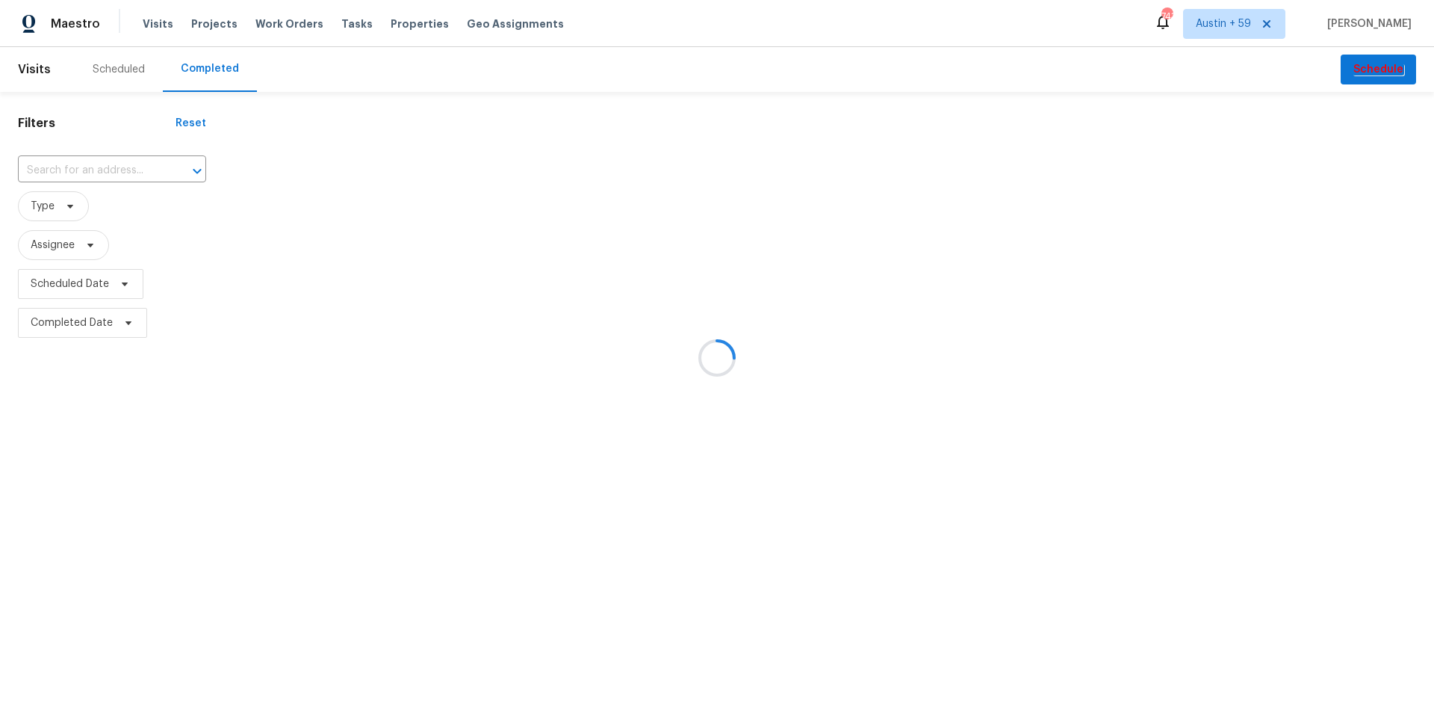
click at [96, 170] on div at bounding box center [717, 358] width 1434 height 716
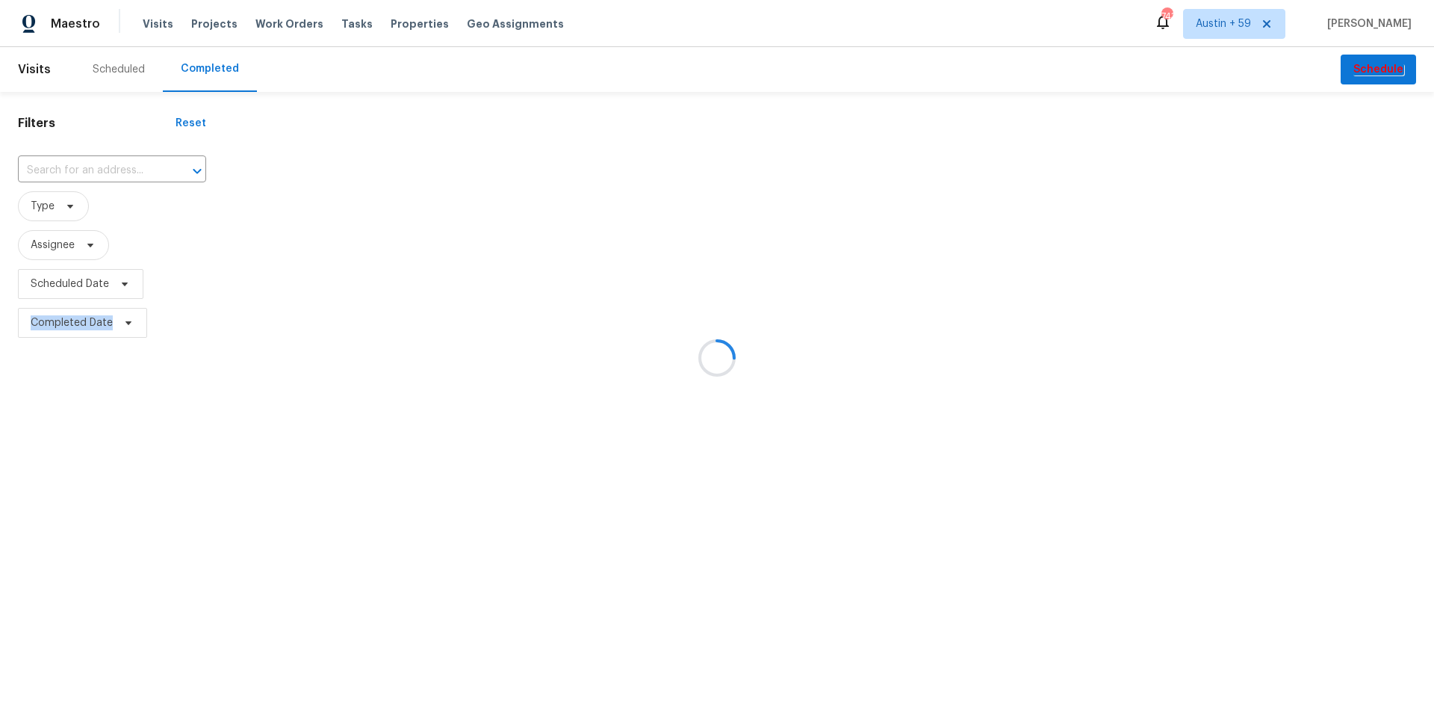
click at [96, 170] on input "text" at bounding box center [91, 170] width 146 height 23
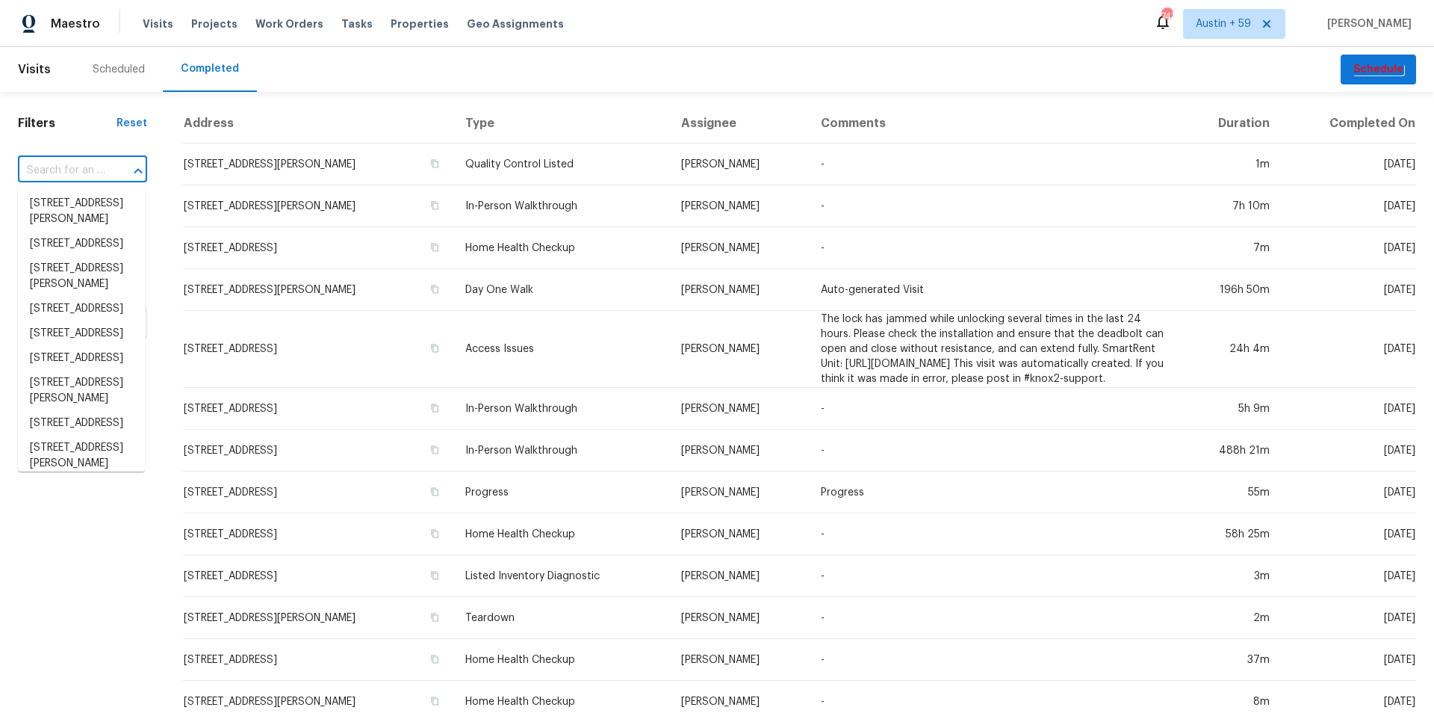
click at [96, 170] on input "text" at bounding box center [61, 170] width 87 height 23
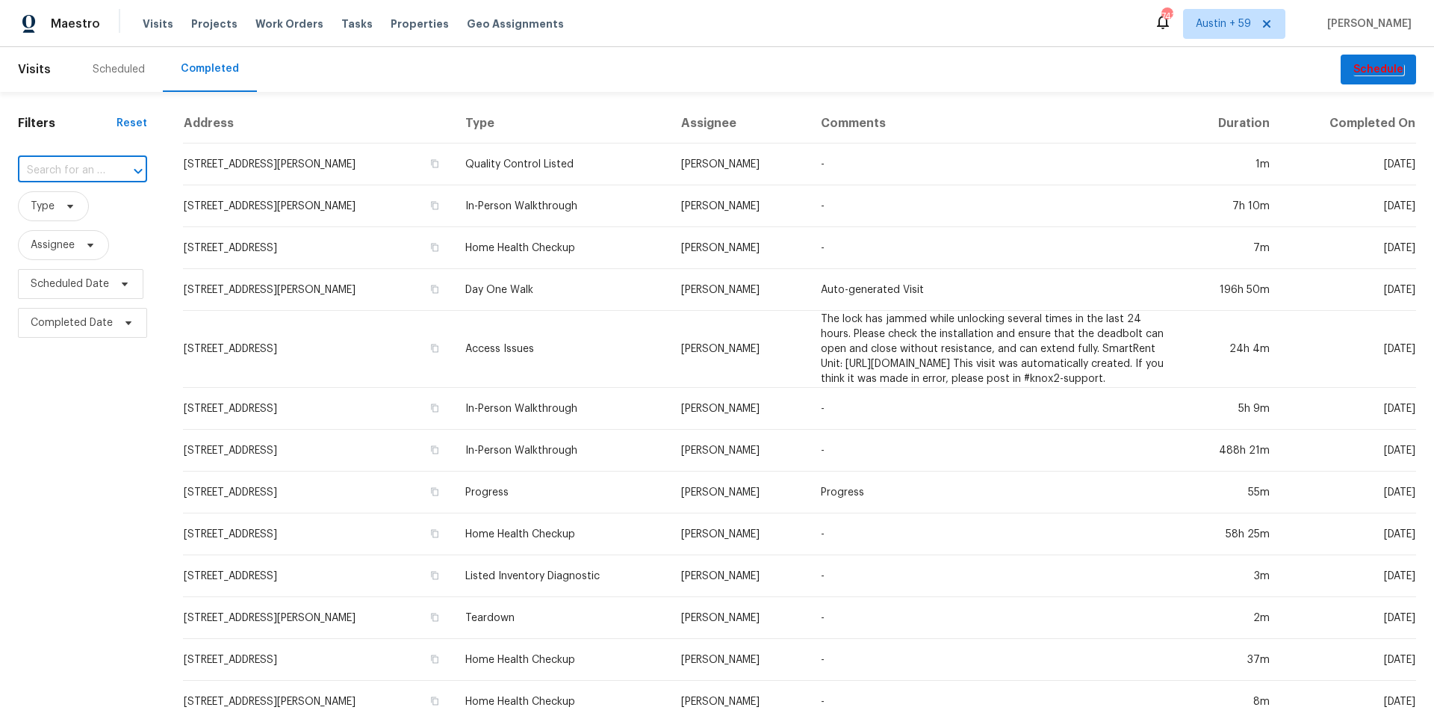
paste input "[STREET_ADDRESS]"
type input "[STREET_ADDRESS]"
click at [75, 212] on li "[STREET_ADDRESS]" at bounding box center [81, 203] width 127 height 25
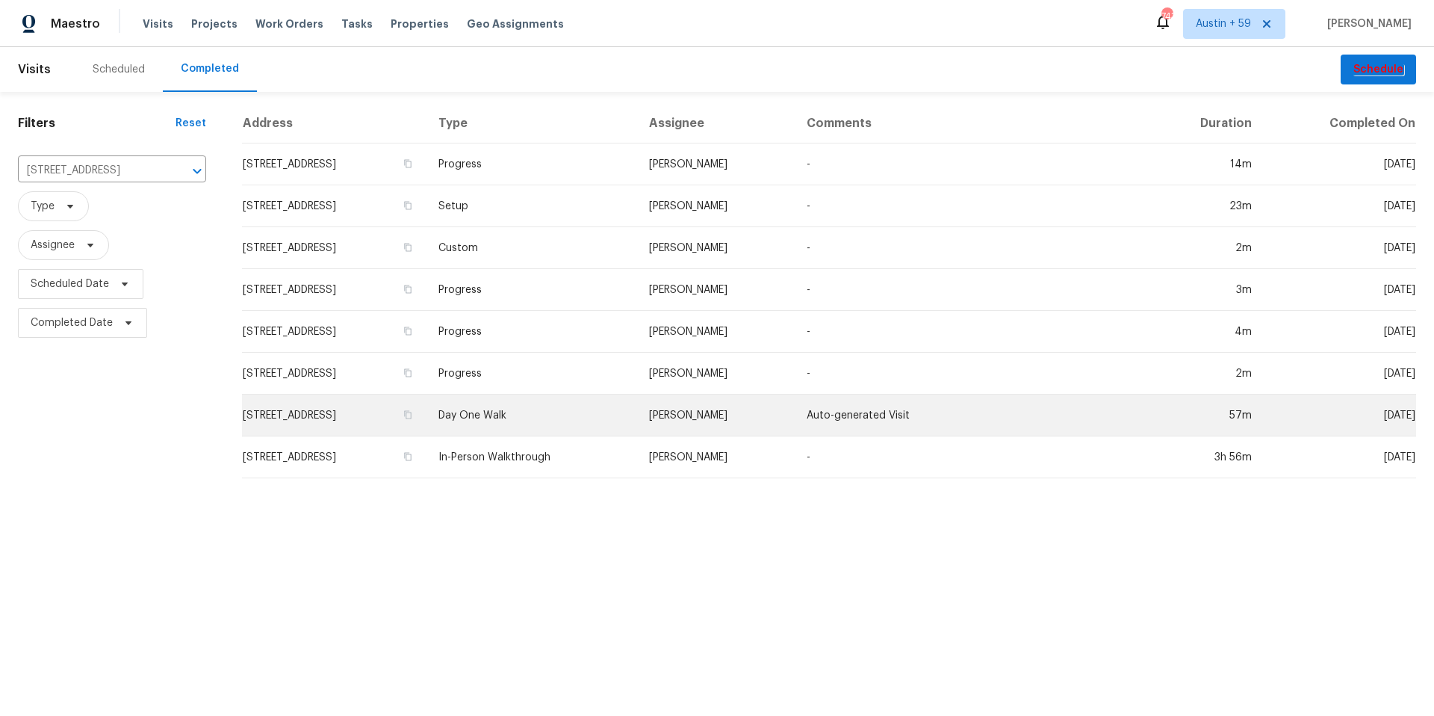
click at [571, 419] on td "Day One Walk" at bounding box center [532, 415] width 210 height 42
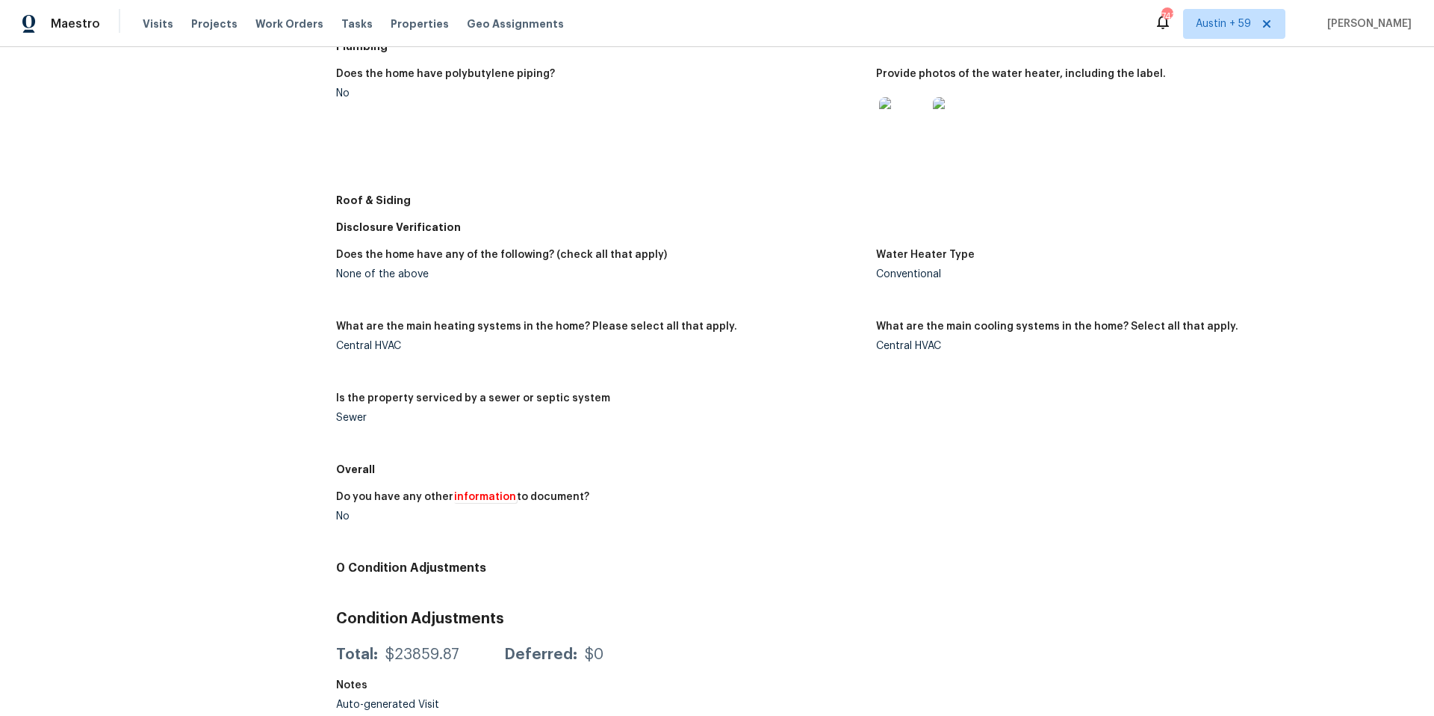
scroll to position [703, 0]
